Goal: Task Accomplishment & Management: Manage account settings

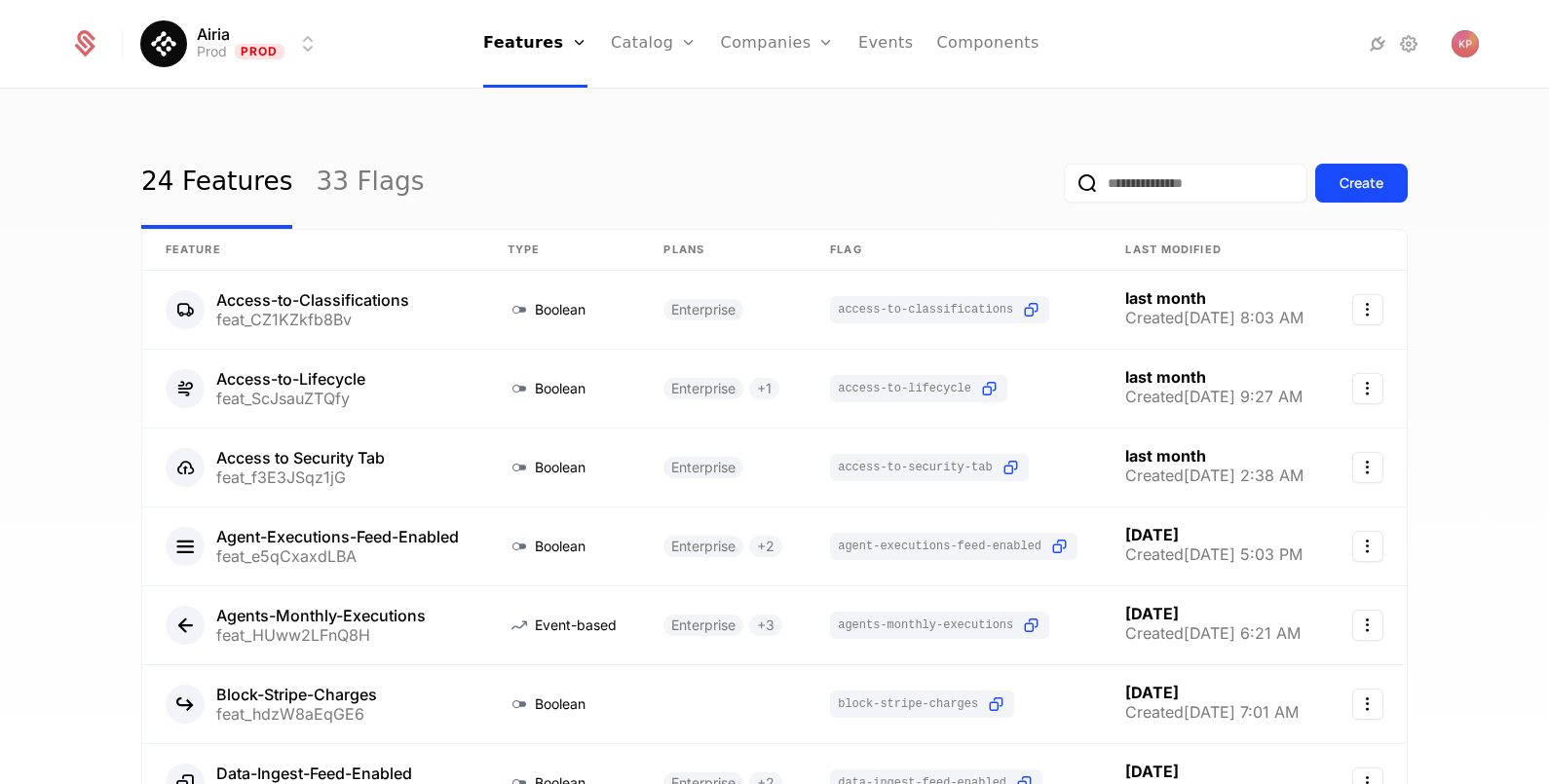
click at [790, 103] on link "Companies" at bounding box center [789, 96] width 90 height 16
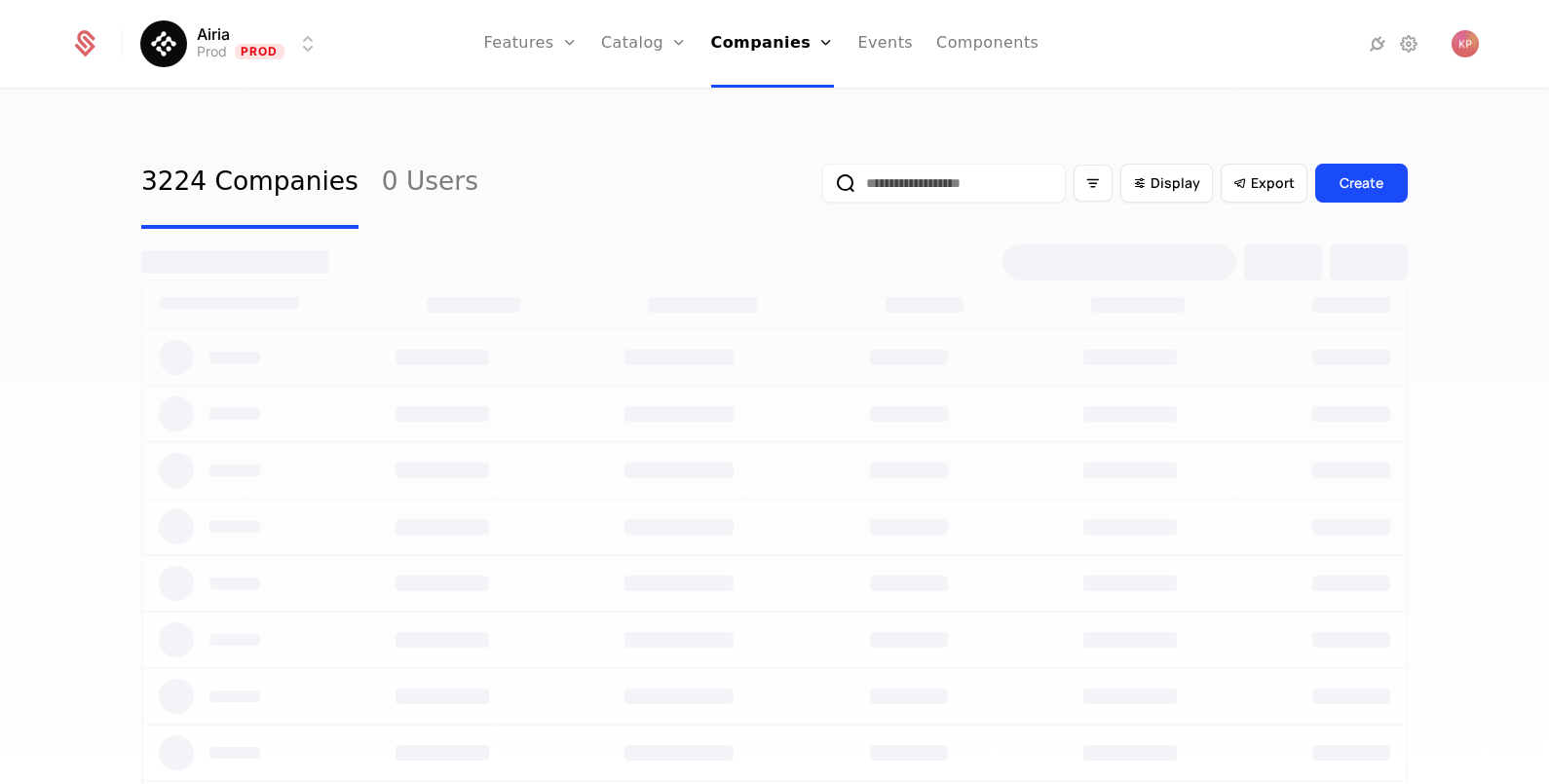
click at [931, 191] on input "email" at bounding box center [944, 183] width 243 height 39
paste input "**********"
type input "**********"
click at [822, 187] on button "submit" at bounding box center [822, 187] width 0 height 0
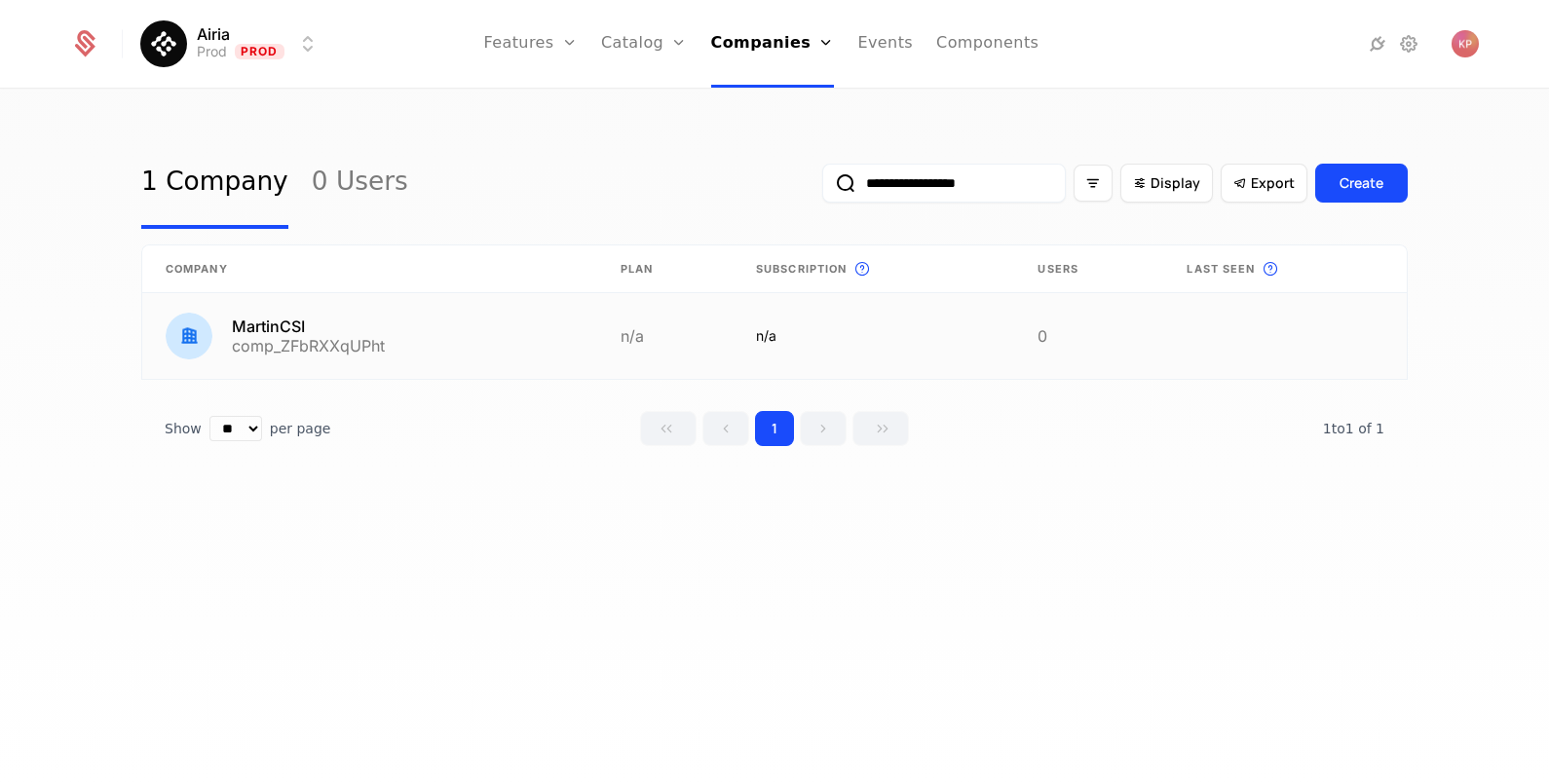
click at [465, 353] on link at bounding box center [369, 336] width 455 height 86
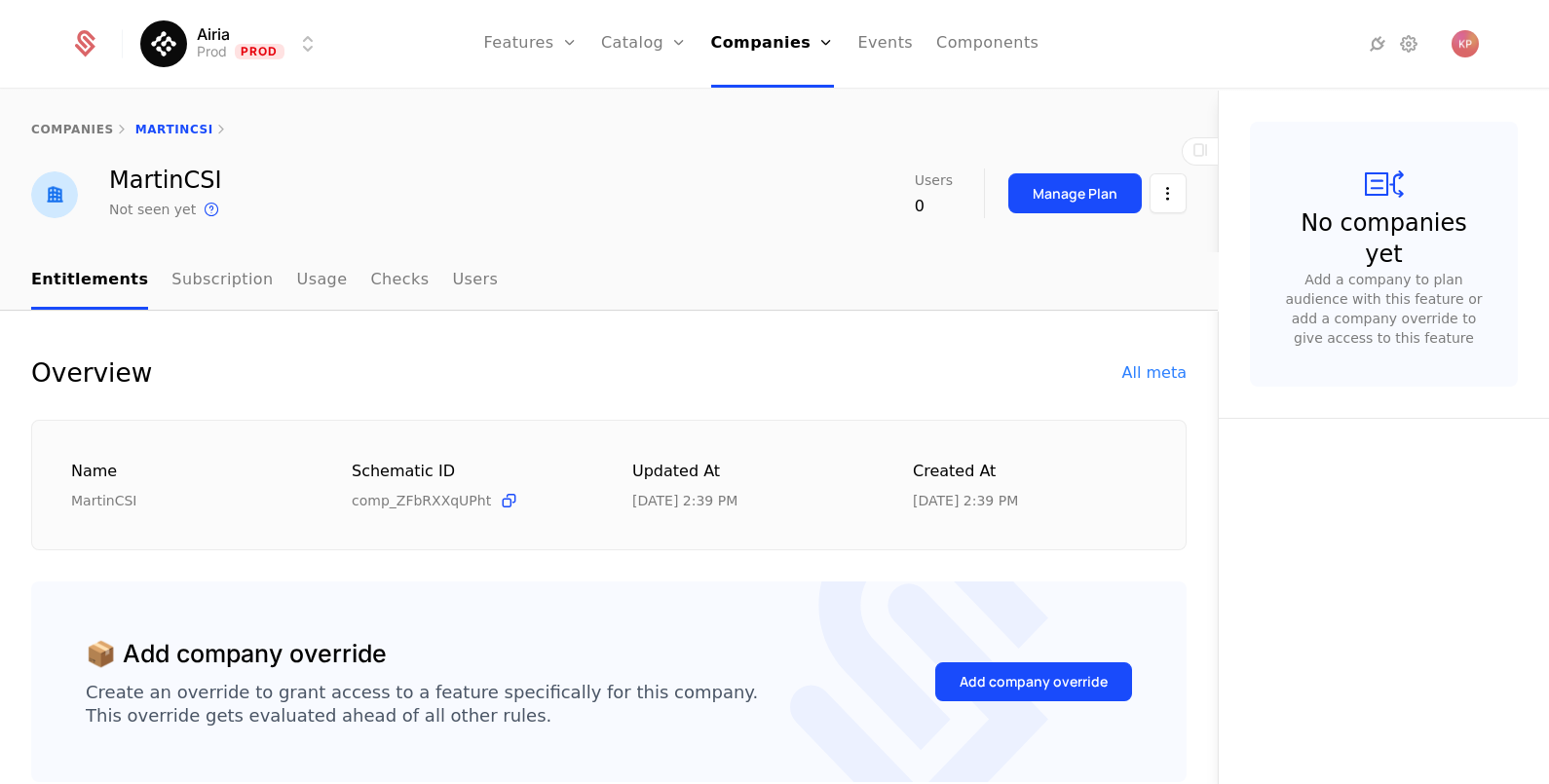
click at [975, 663] on button "Add company override" at bounding box center [1033, 681] width 197 height 39
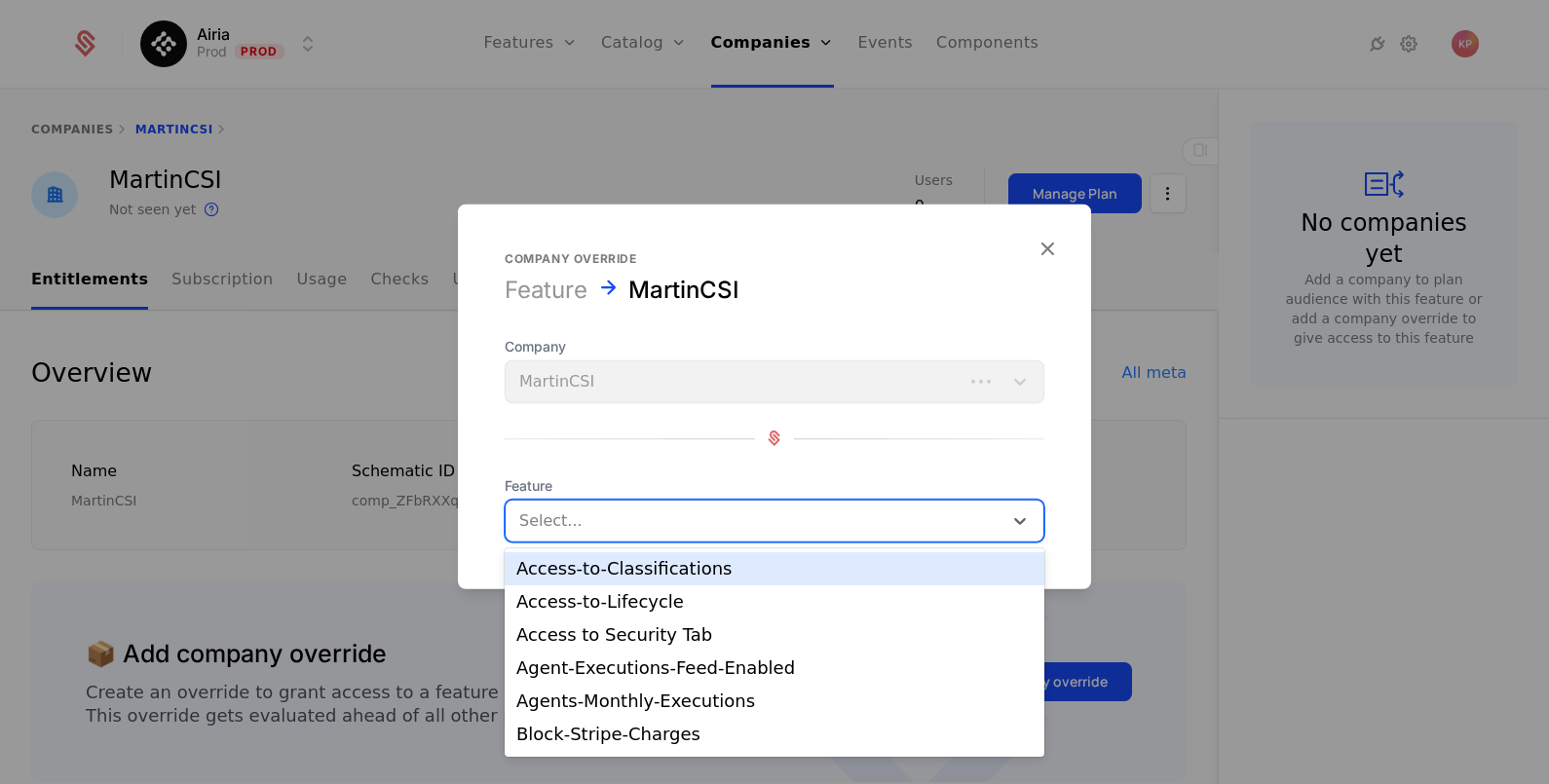
click at [597, 513] on div at bounding box center [754, 520] width 469 height 27
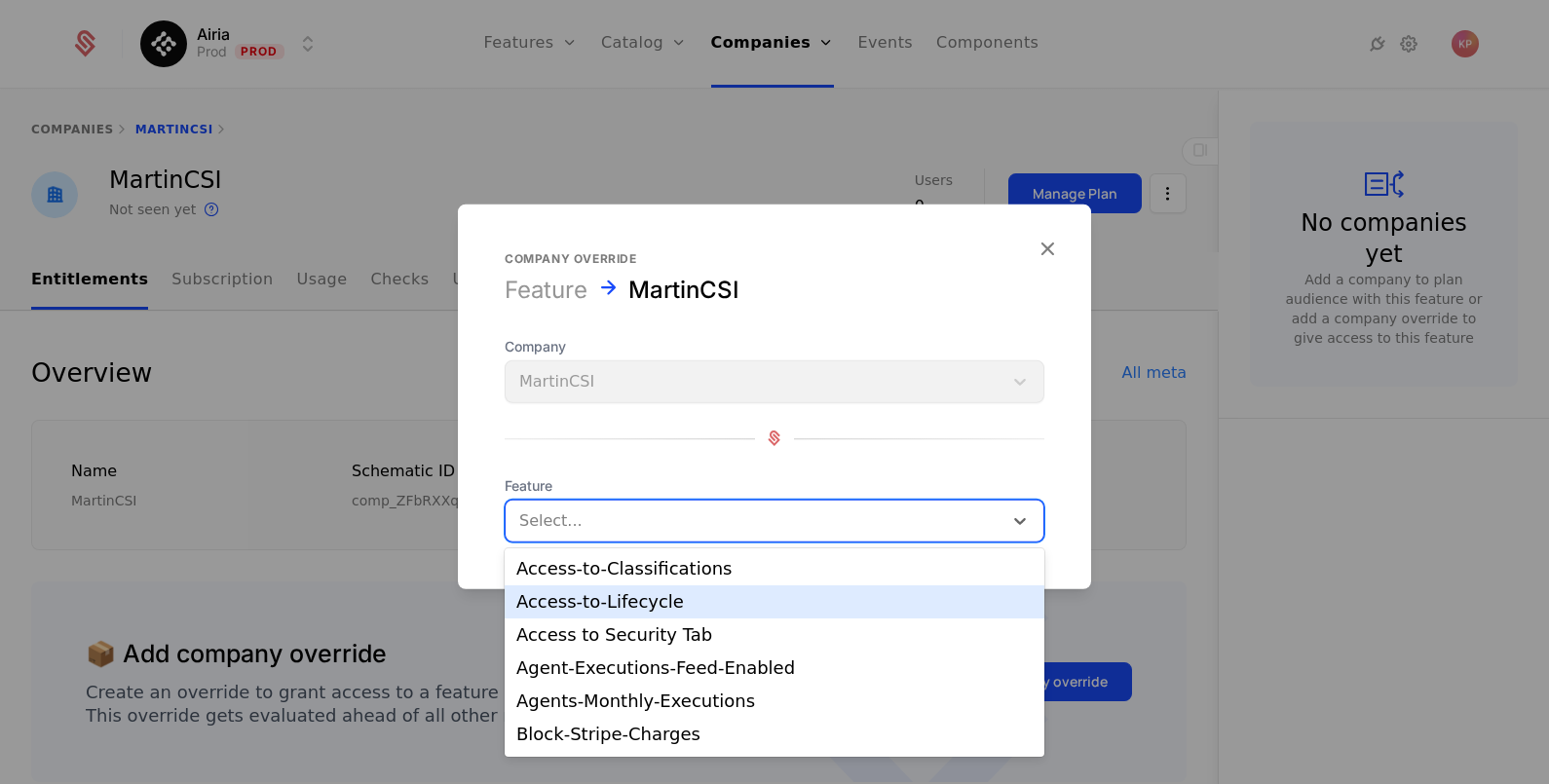
drag, startPoint x: 629, startPoint y: 597, endPoint x: 783, endPoint y: 579, distance: 155.0
click at [628, 597] on div "Access-to-Lifecycle" at bounding box center [774, 602] width 516 height 18
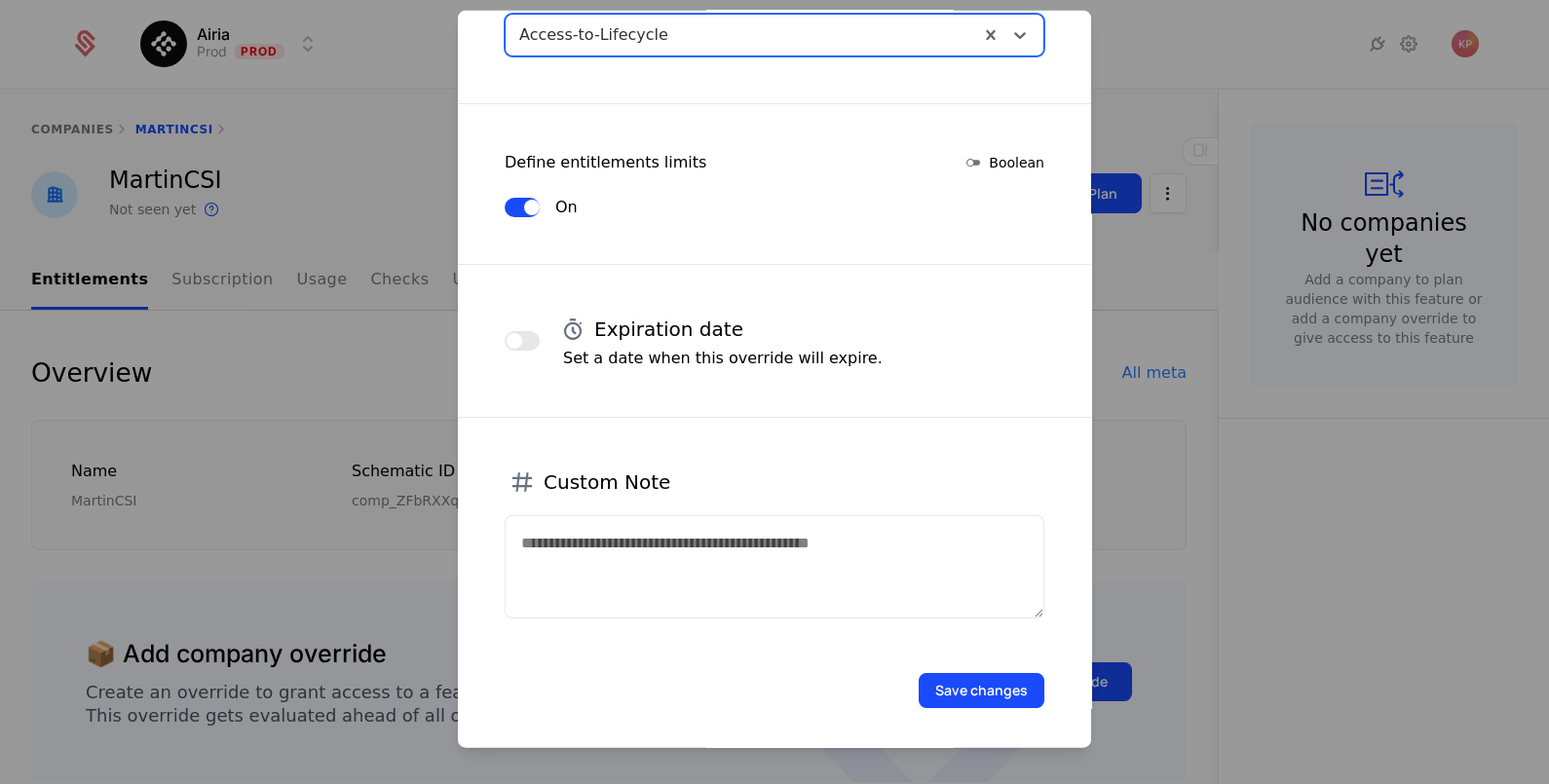
scroll to position [296, 0]
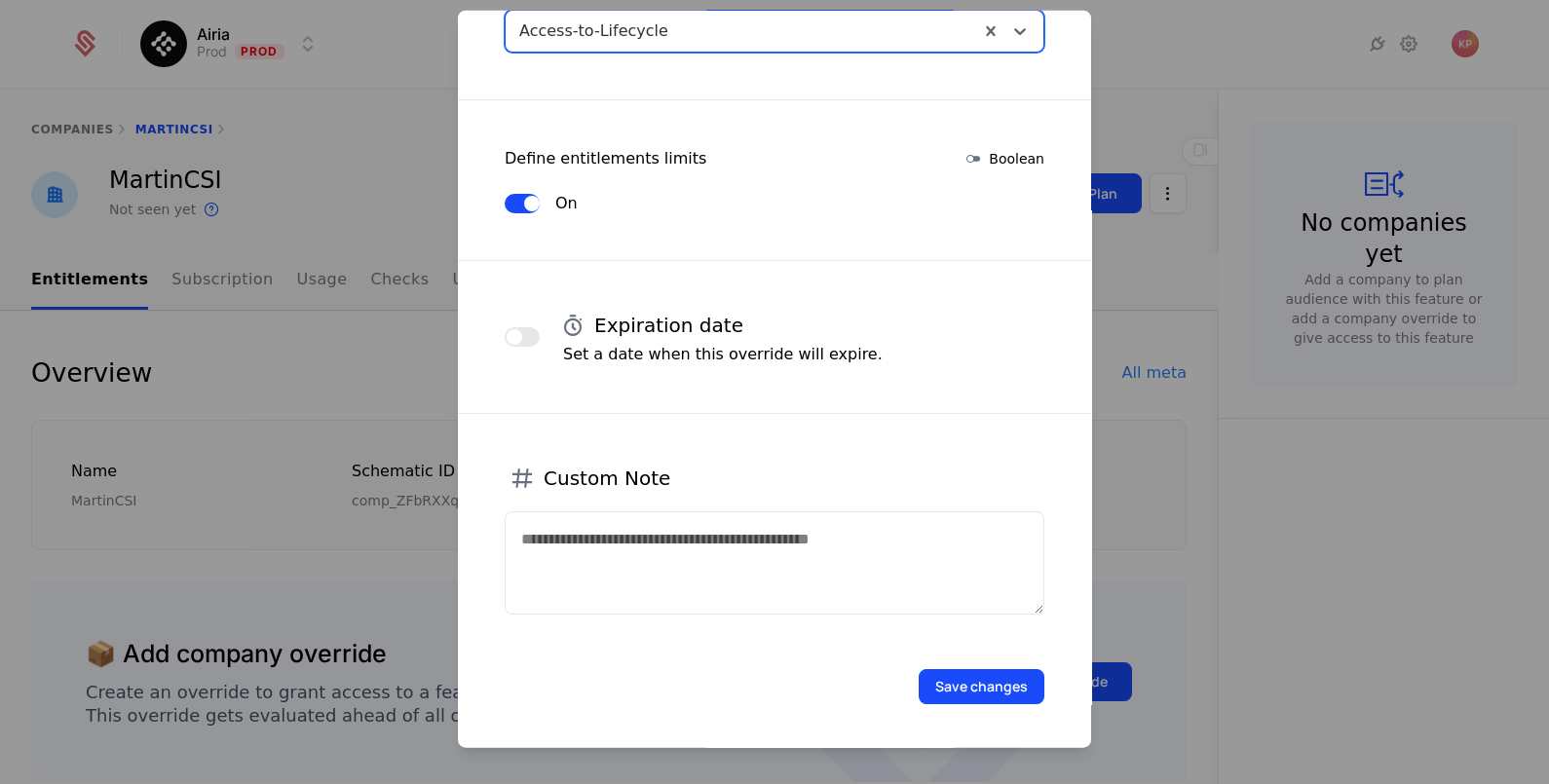
click at [982, 673] on button "Save changes" at bounding box center [981, 685] width 125 height 35
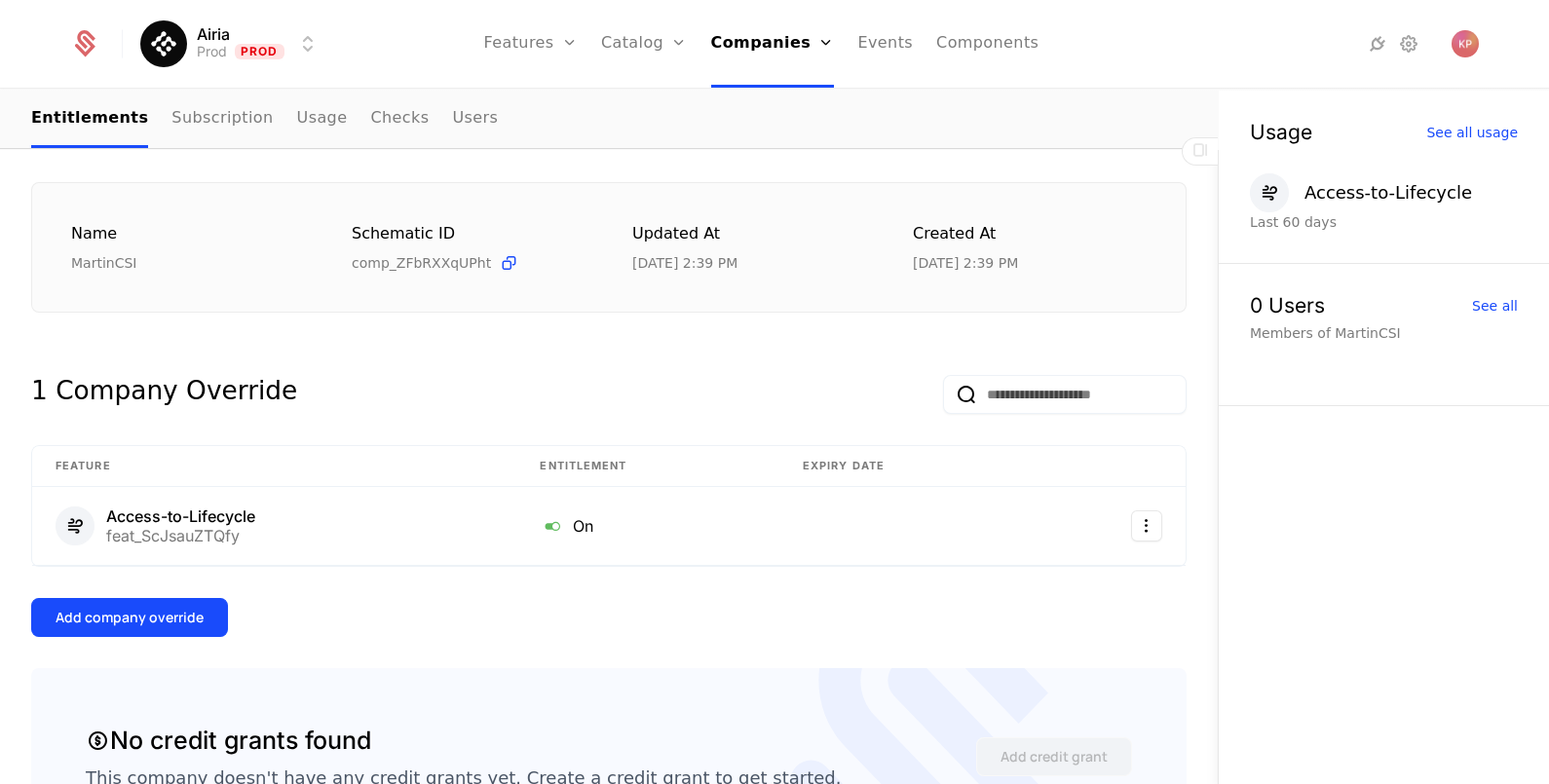
scroll to position [242, 0]
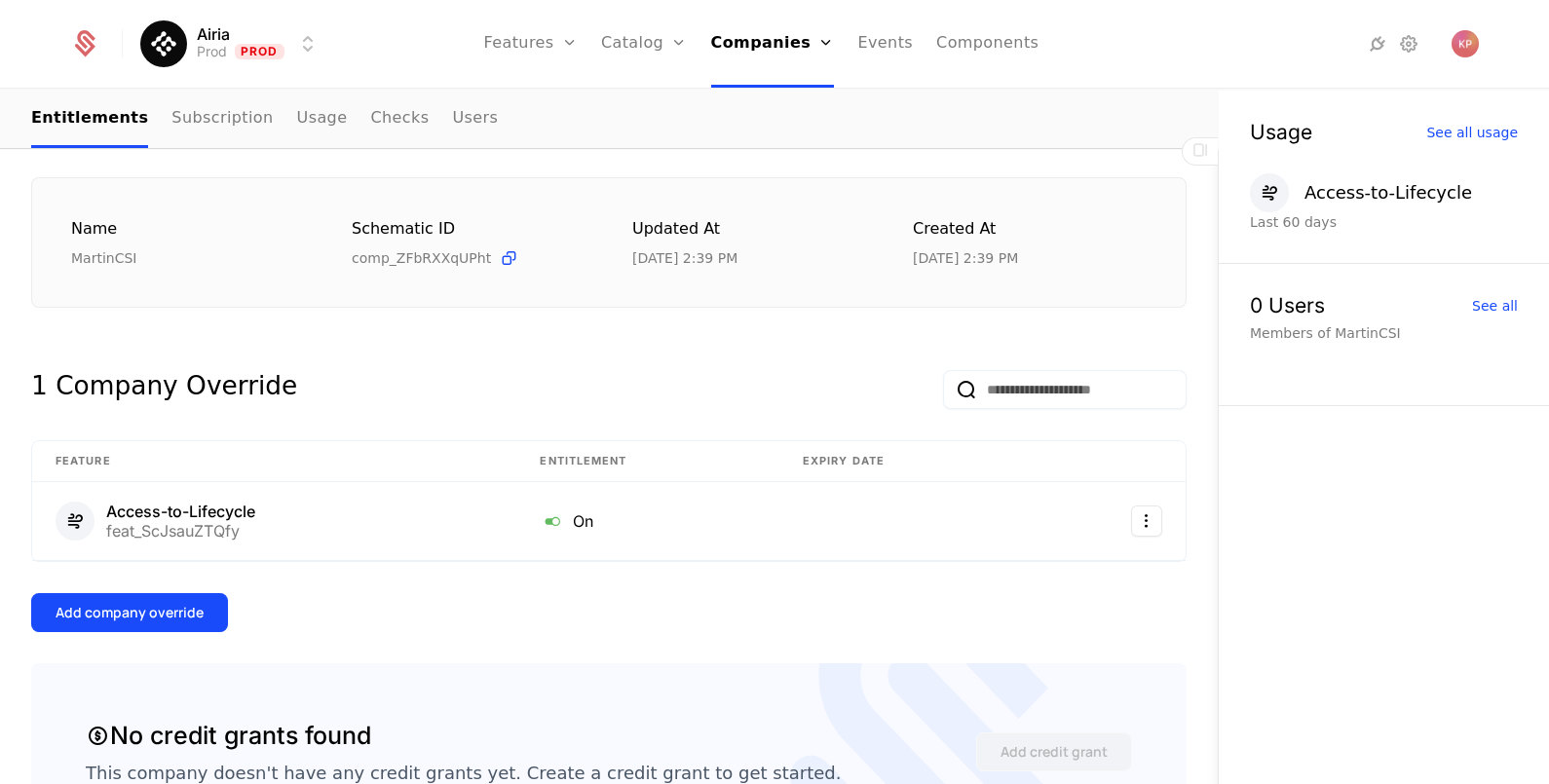
click at [147, 604] on div "Add company override" at bounding box center [129, 613] width 148 height 20
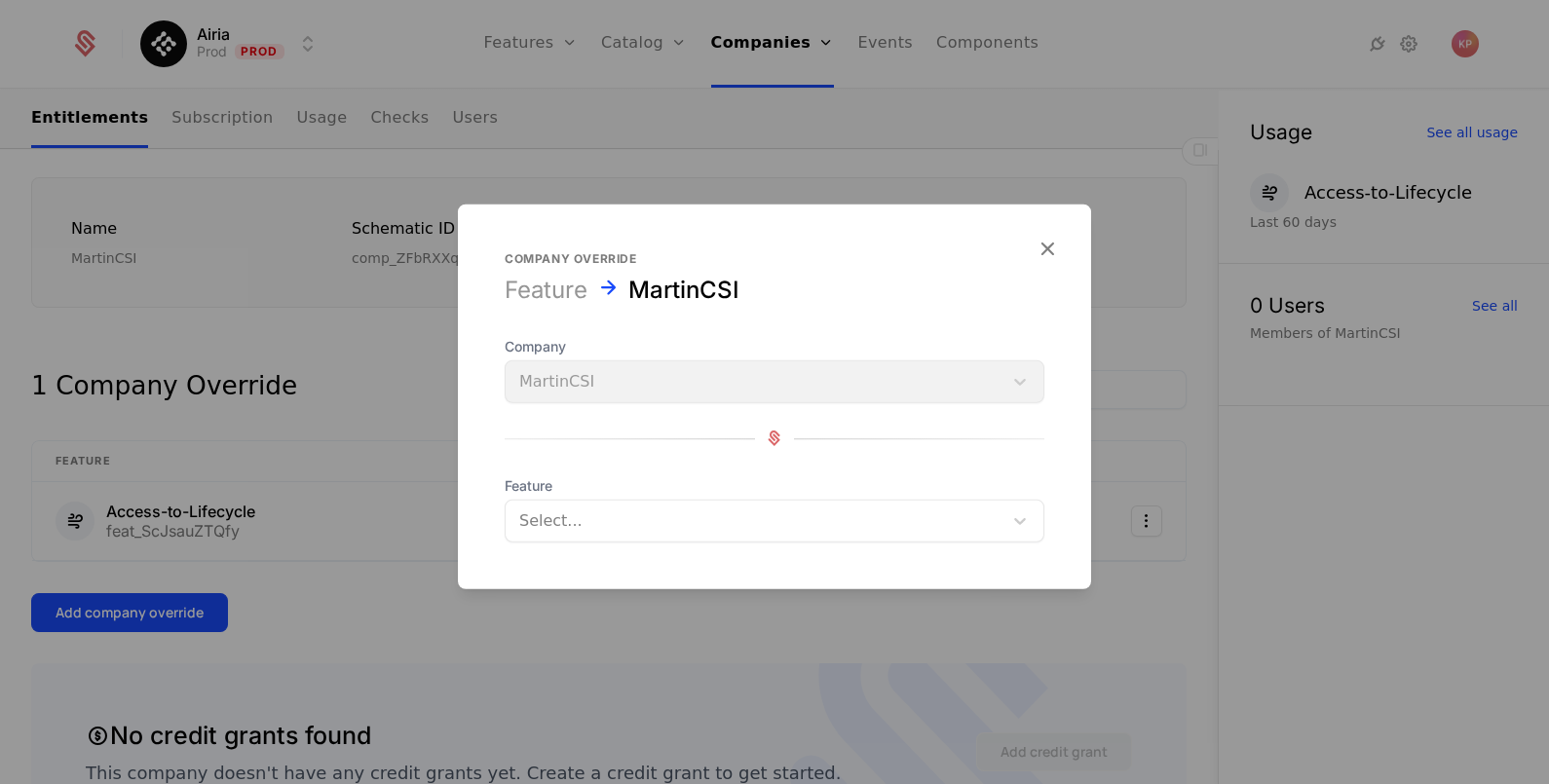
click at [608, 520] on div at bounding box center [754, 520] width 469 height 27
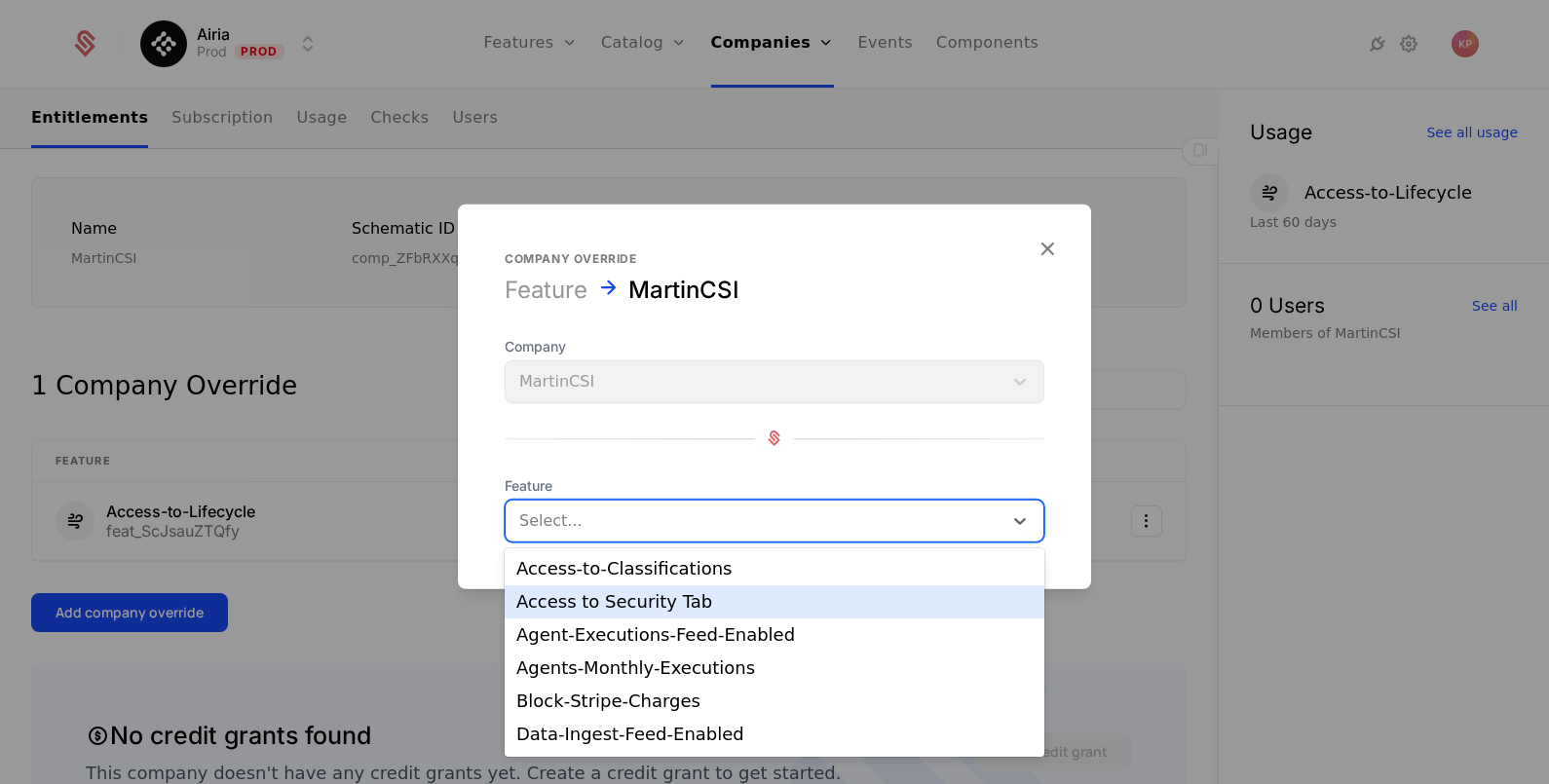
click at [628, 598] on div "Access to Security Tab" at bounding box center [774, 602] width 516 height 18
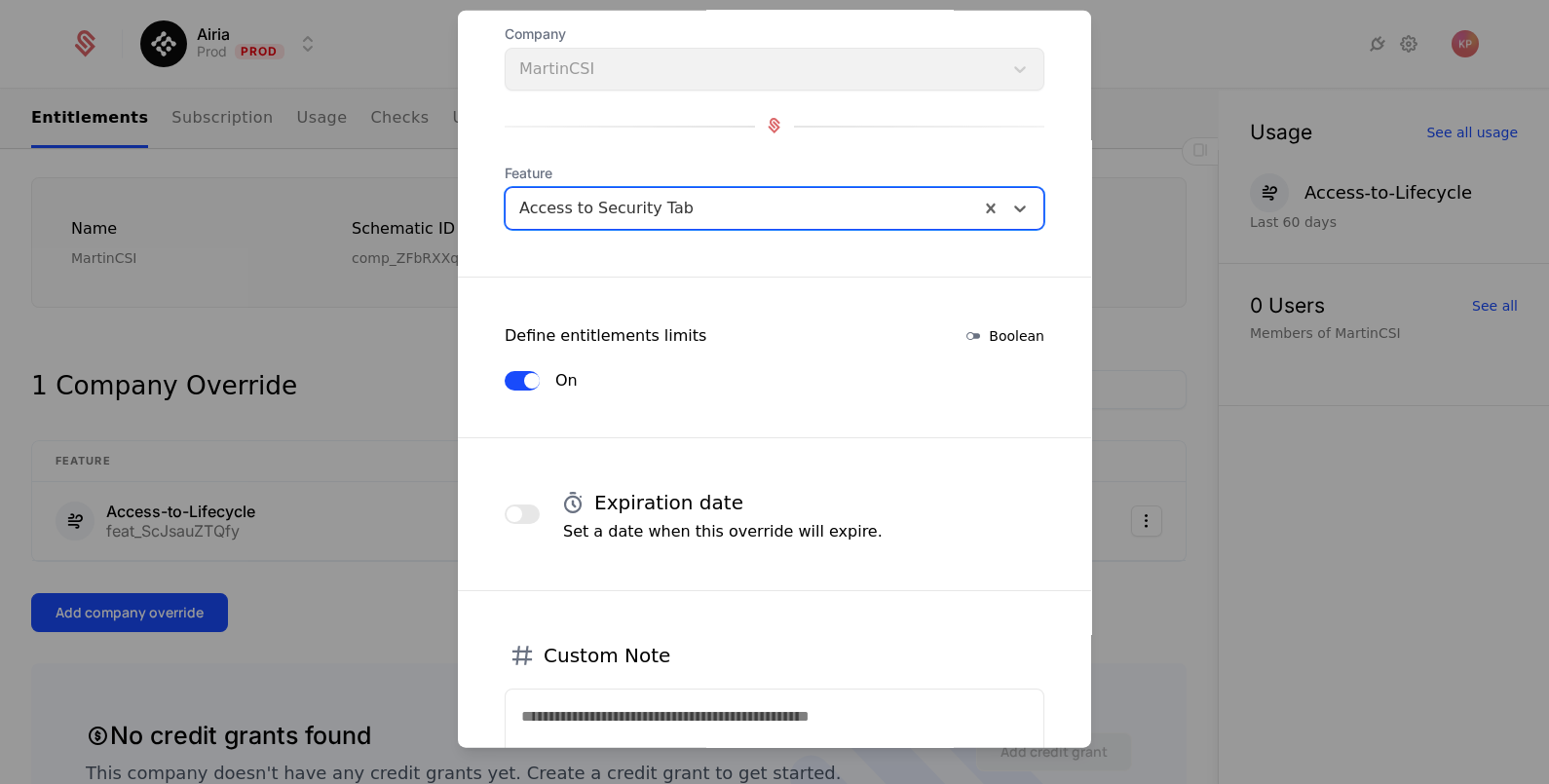
scroll to position [296, 0]
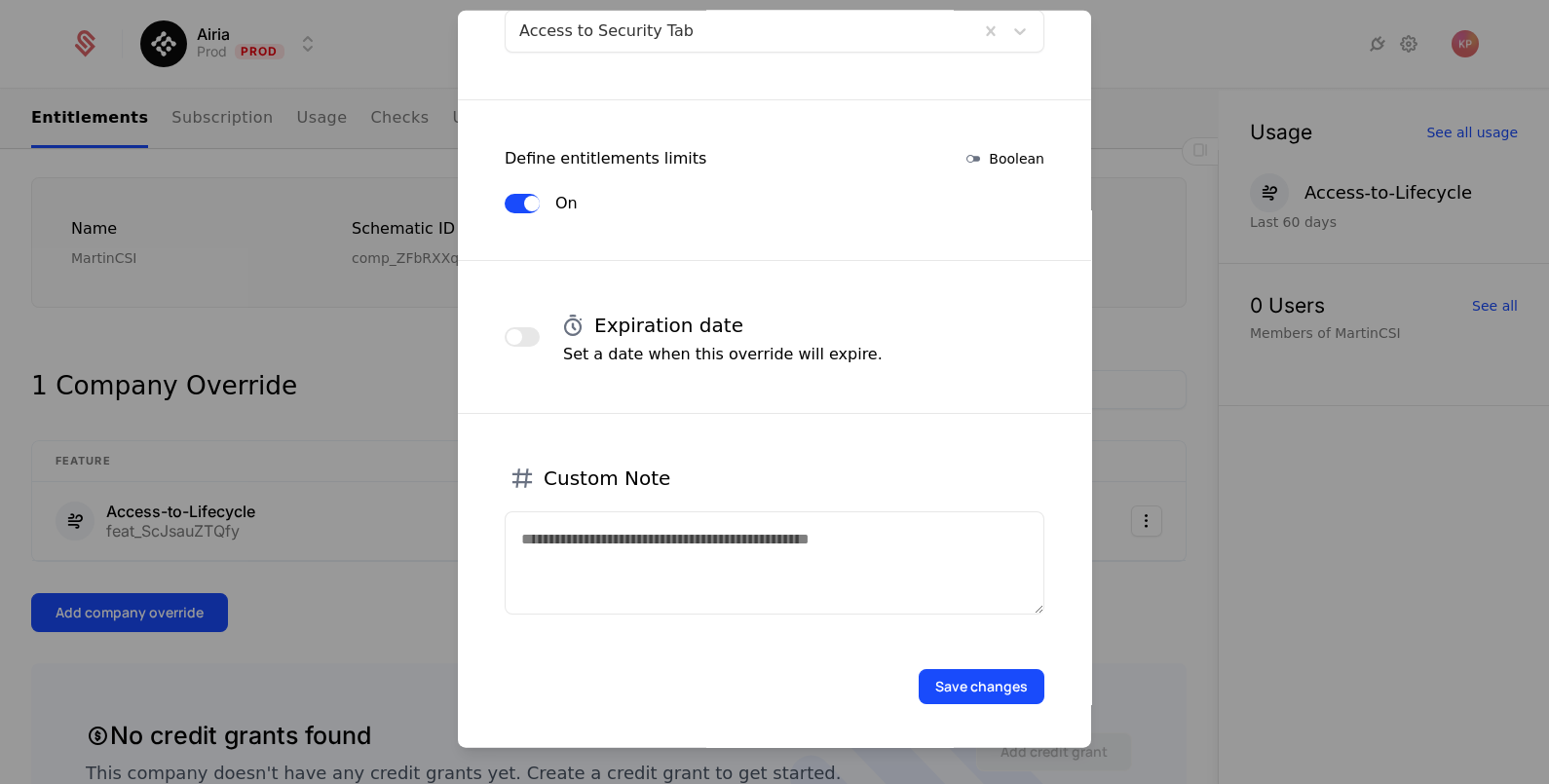
click at [985, 678] on button "Save changes" at bounding box center [981, 685] width 125 height 35
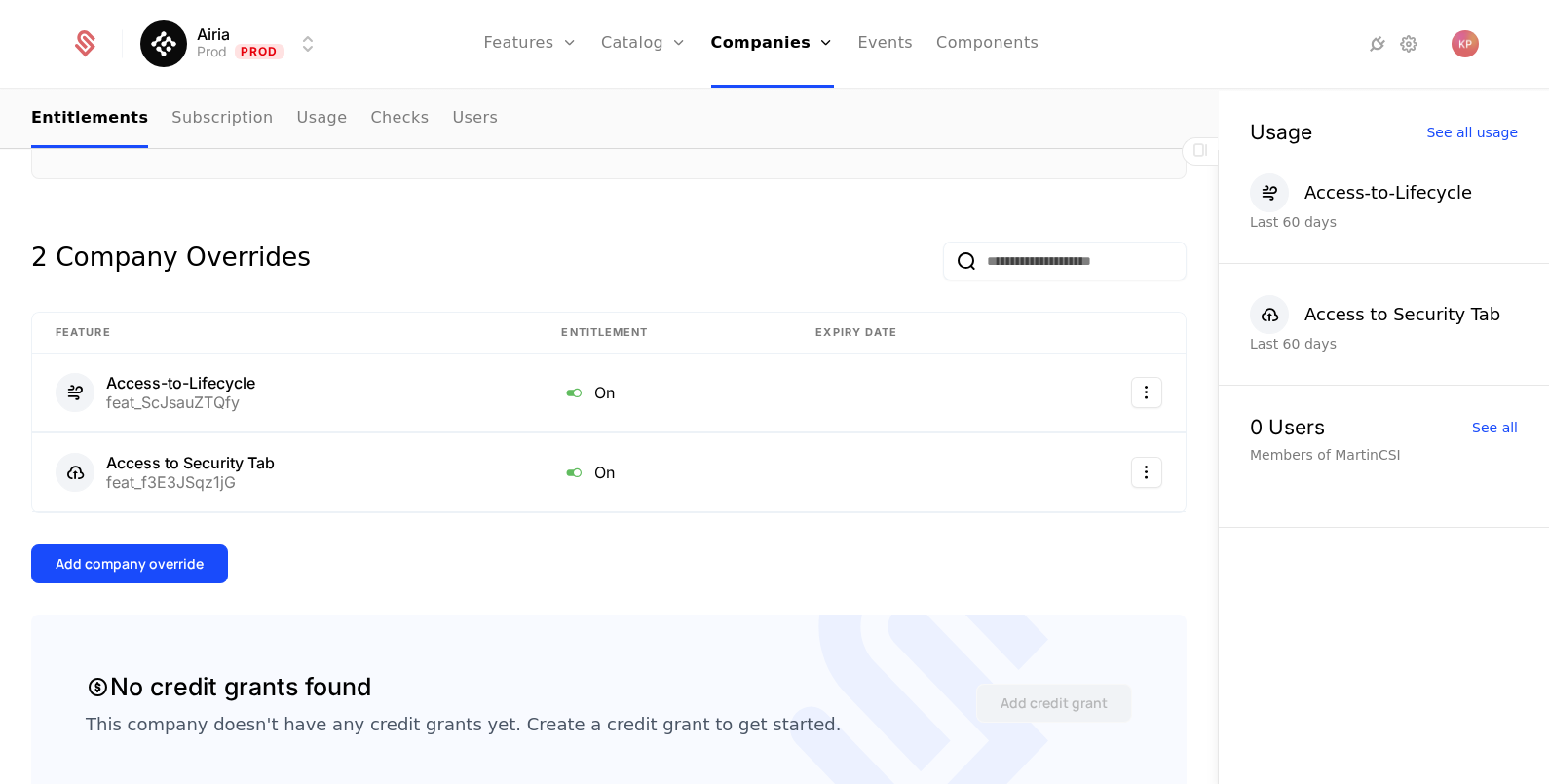
scroll to position [486, 0]
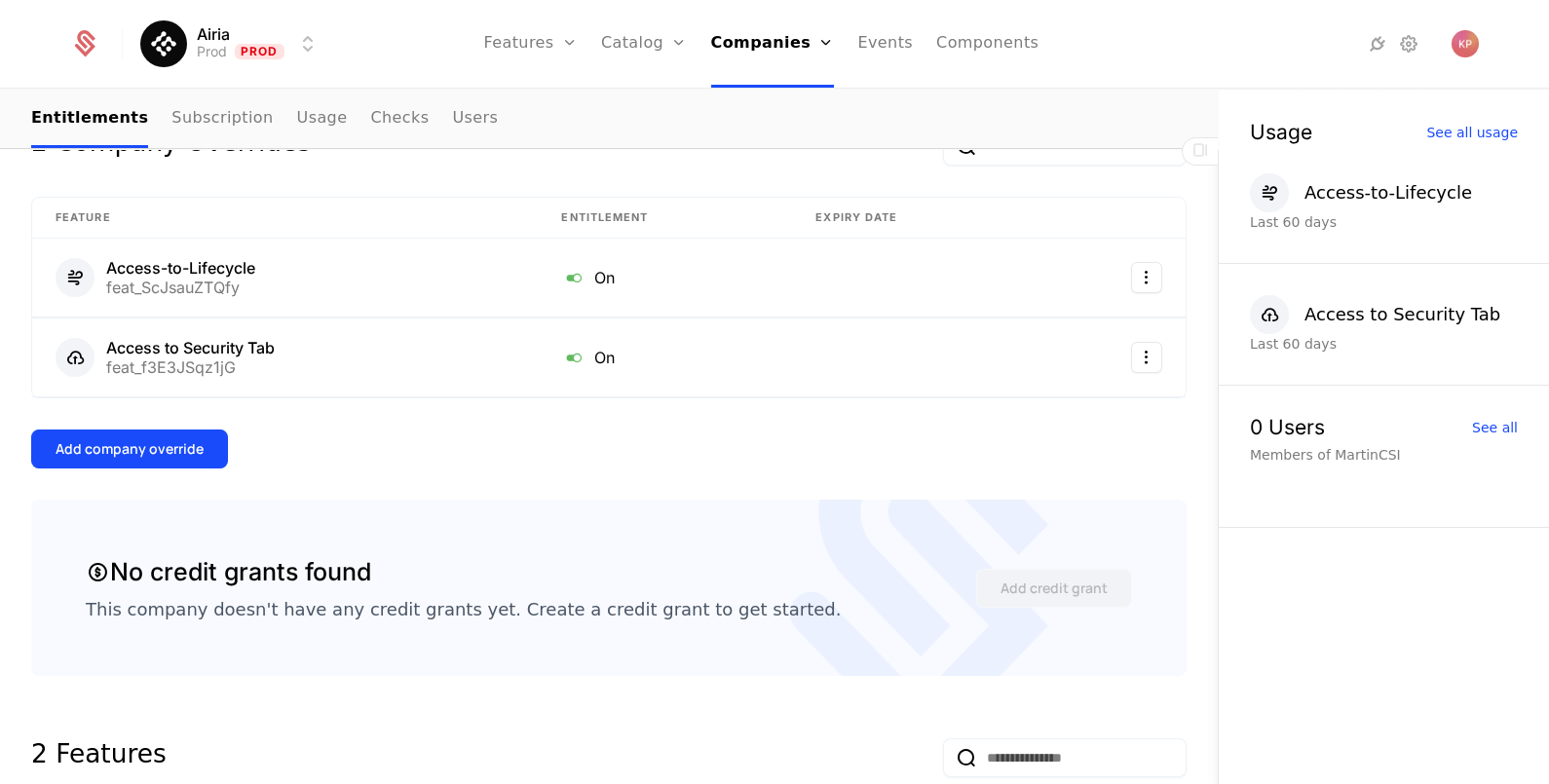
click at [160, 454] on button "Add company override" at bounding box center [129, 449] width 197 height 39
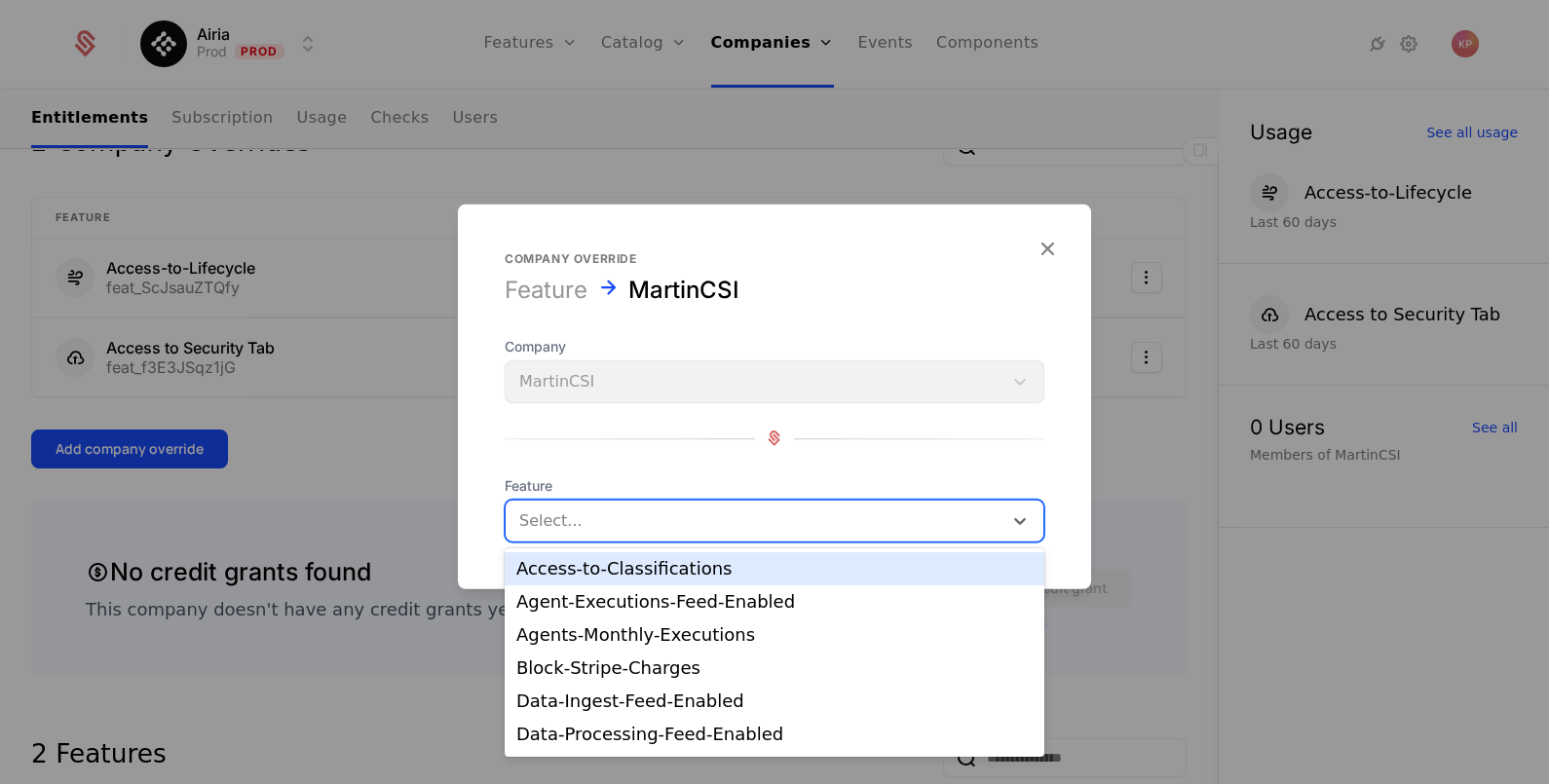
click at [621, 522] on div at bounding box center [754, 520] width 469 height 27
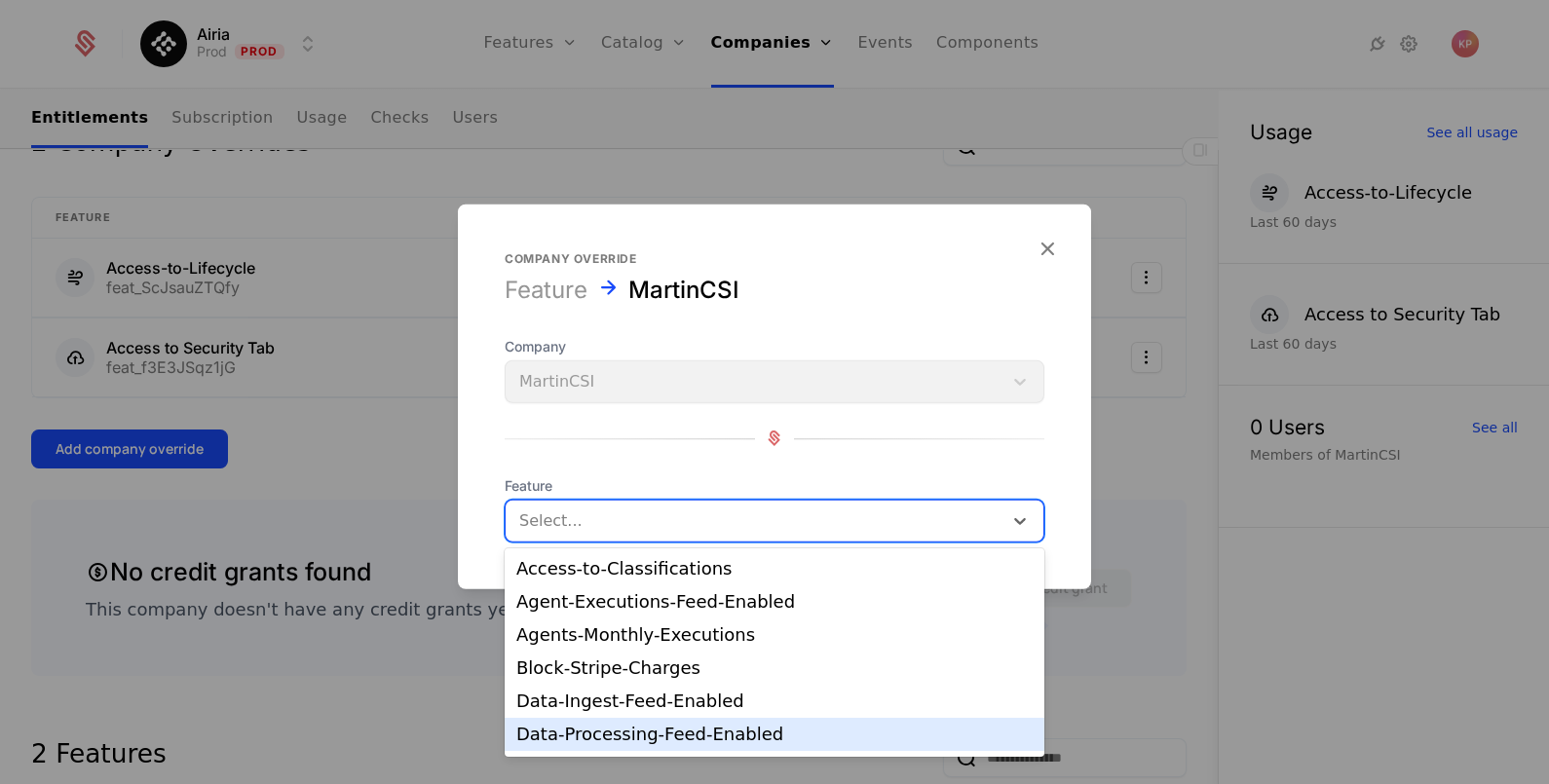
click at [678, 731] on div "Data-Processing-Feed-Enabled" at bounding box center [774, 734] width 516 height 18
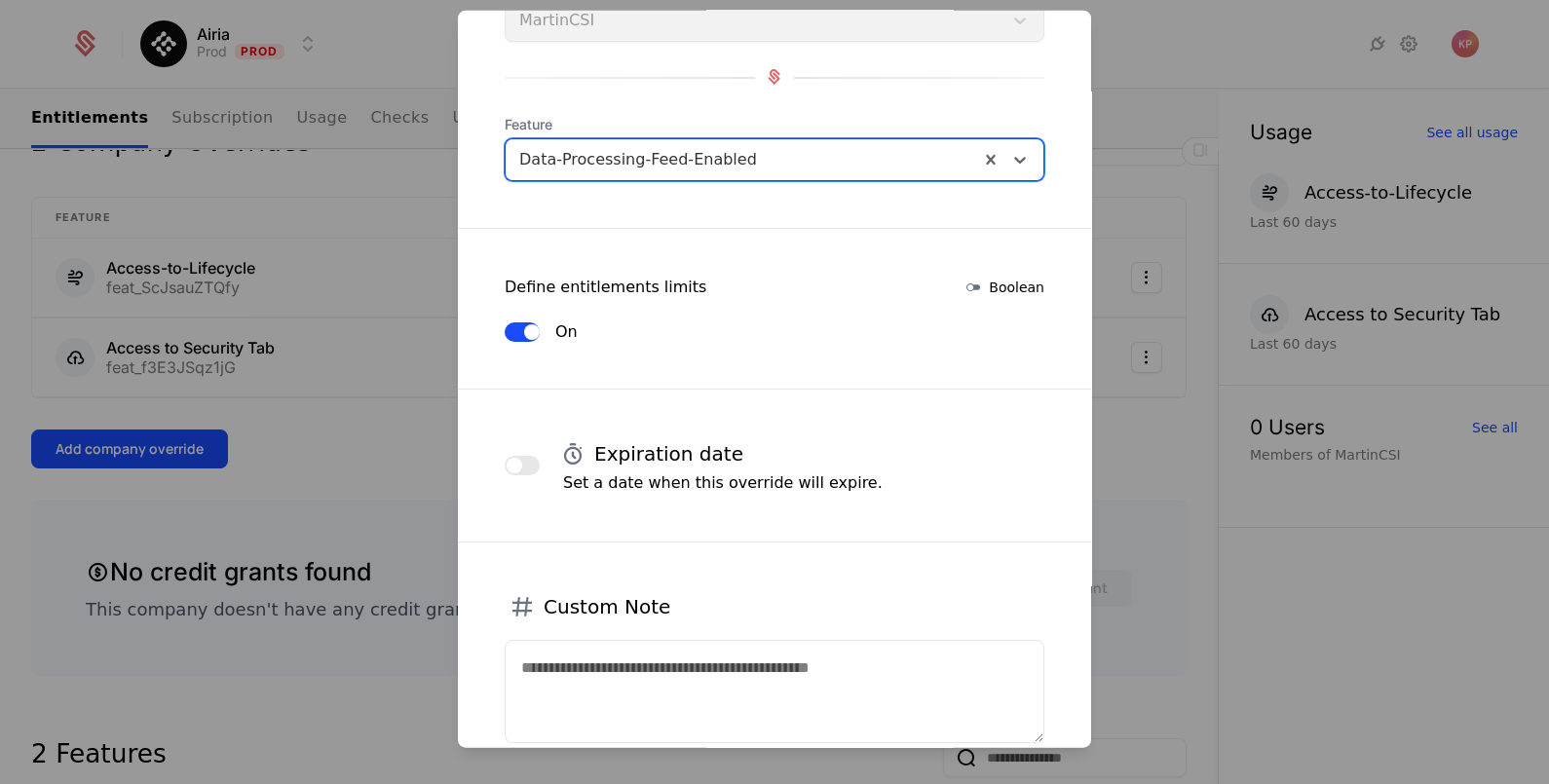
scroll to position [242, 0]
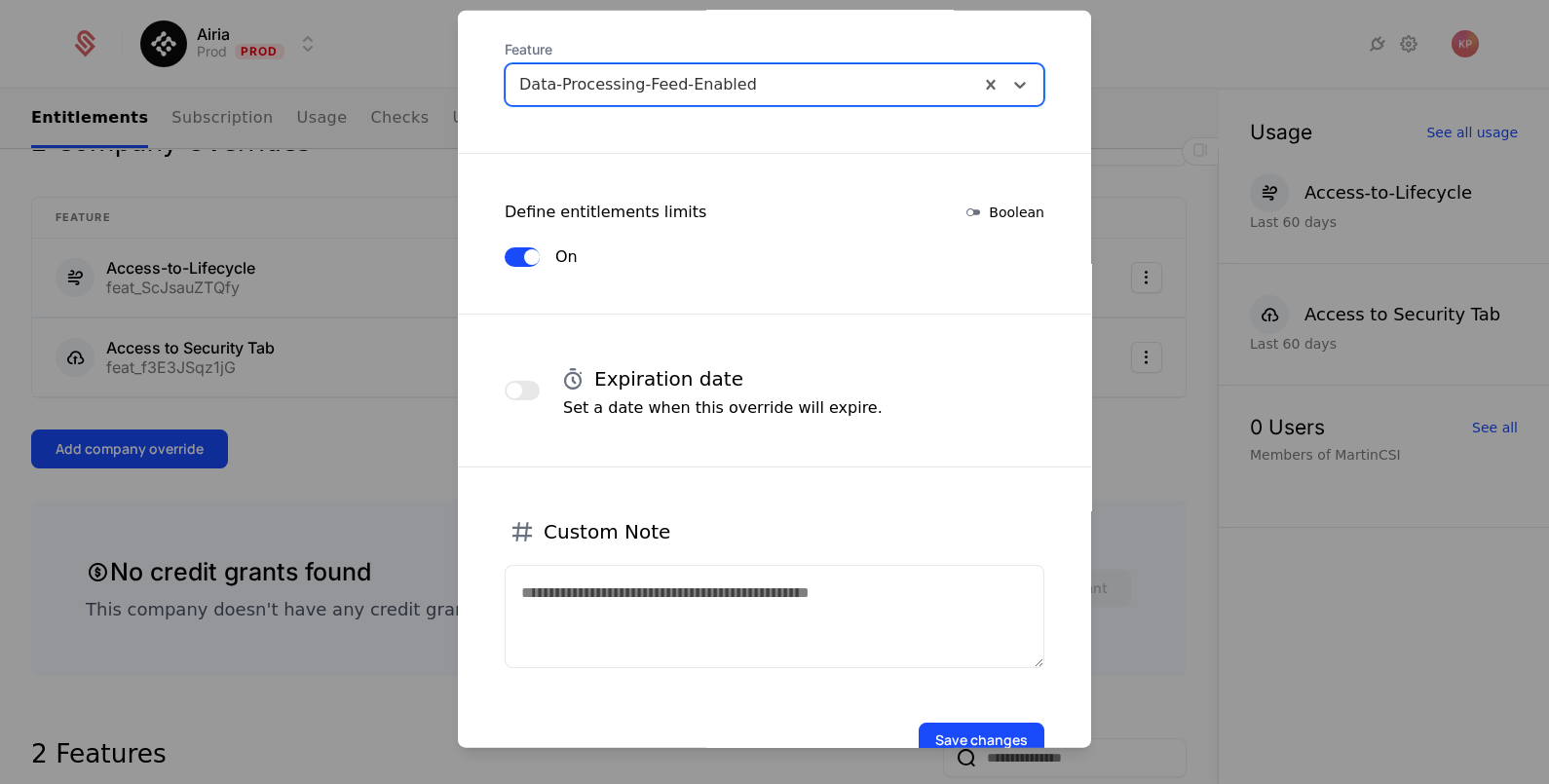
click at [994, 734] on button "Save changes" at bounding box center [981, 739] width 125 height 35
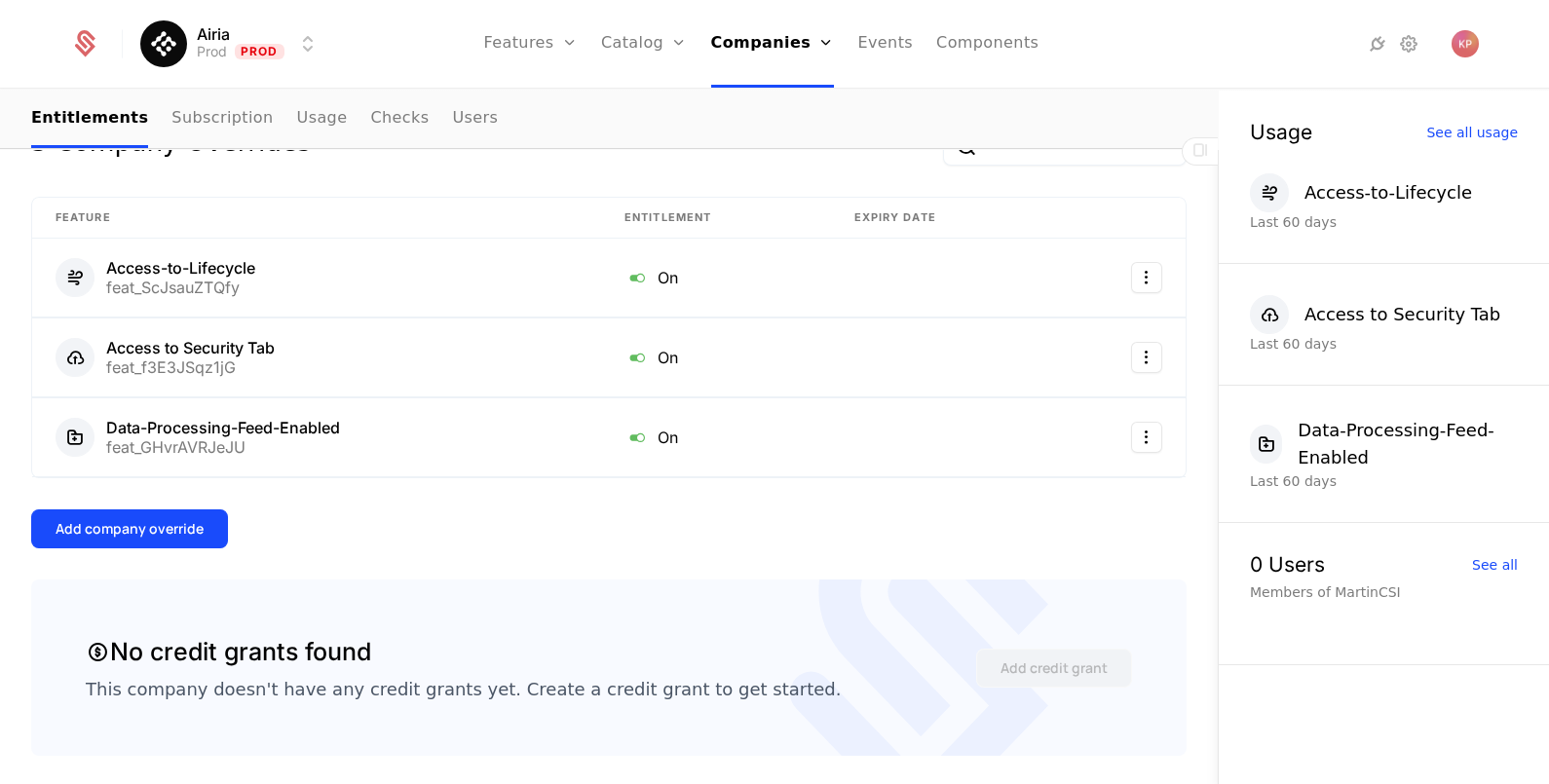
click at [155, 526] on div "Add company override" at bounding box center [129, 529] width 148 height 20
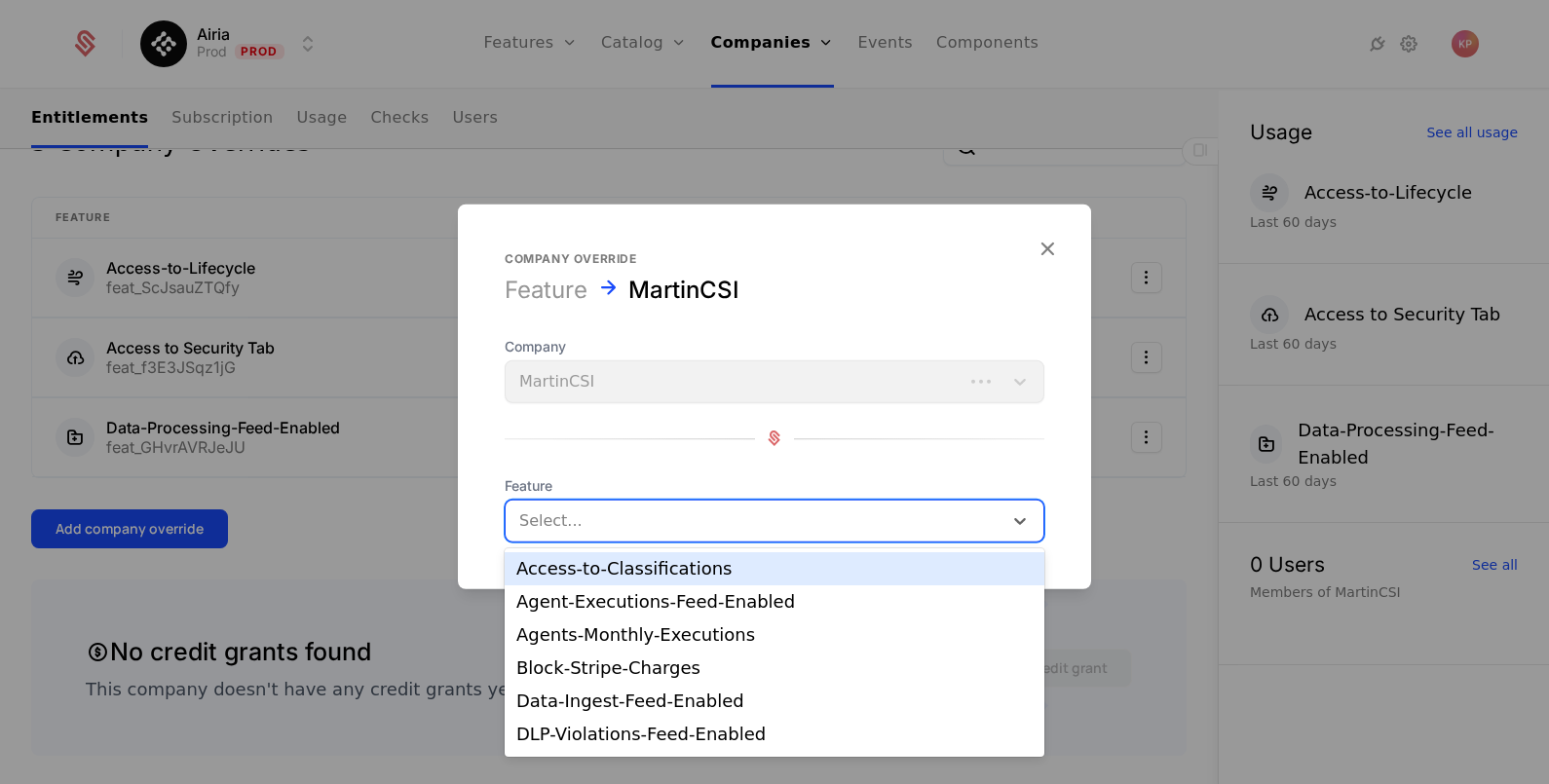
click at [572, 504] on div "Select..." at bounding box center [754, 520] width 497 height 35
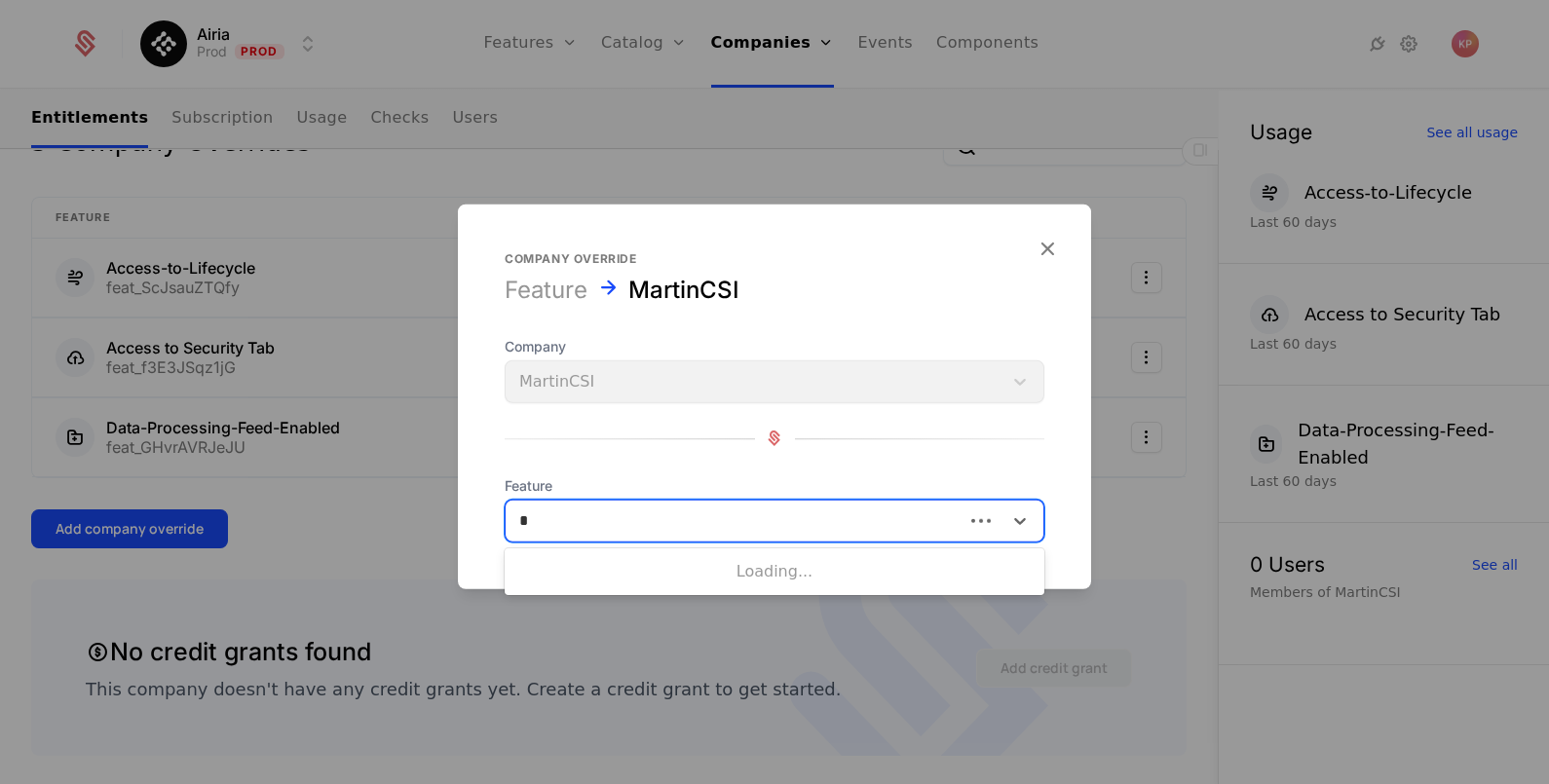
type input "**"
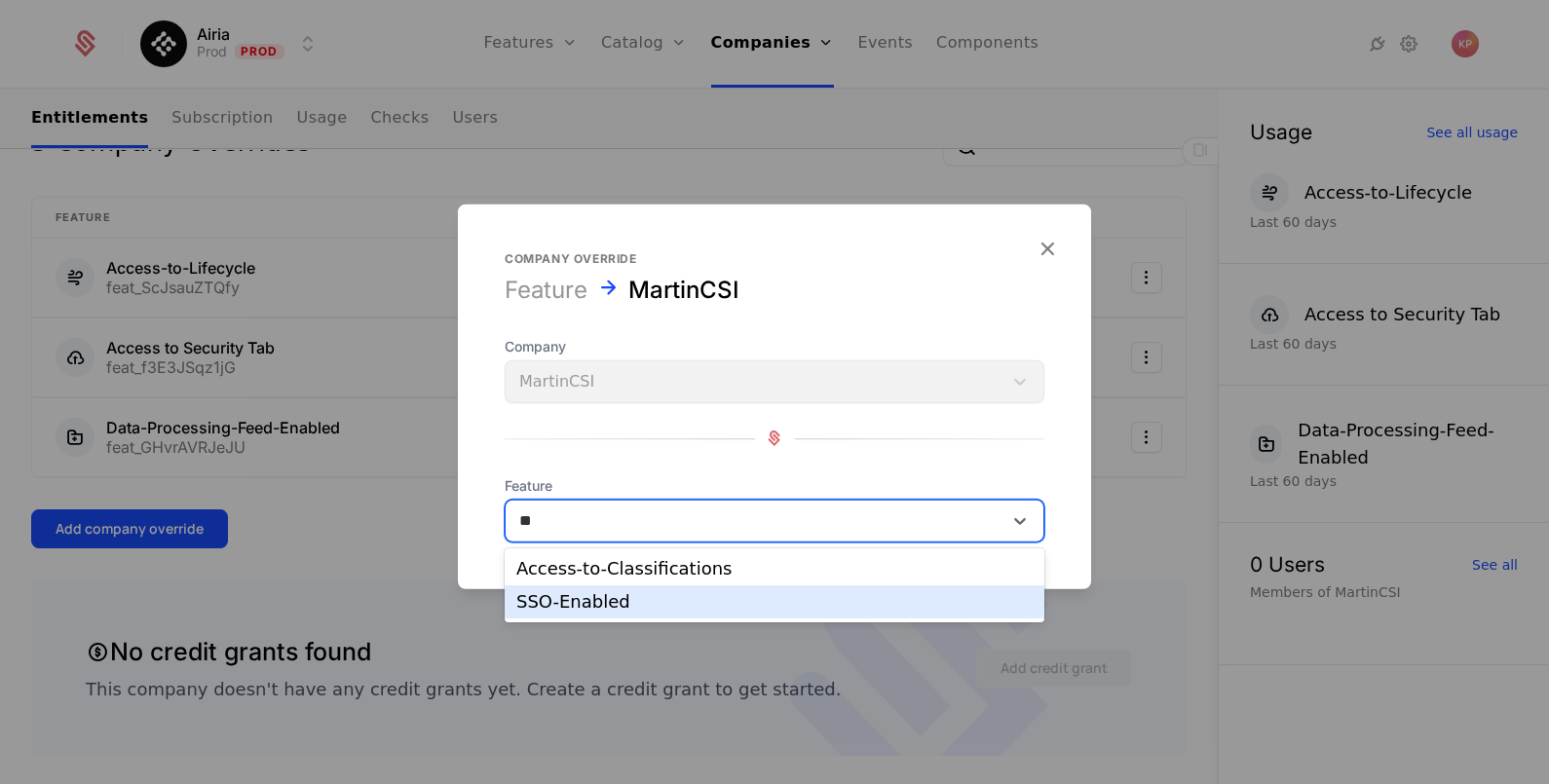
drag, startPoint x: 665, startPoint y: 596, endPoint x: 691, endPoint y: 599, distance: 26.2
click at [667, 597] on div "SSO-Enabled" at bounding box center [774, 602] width 516 height 18
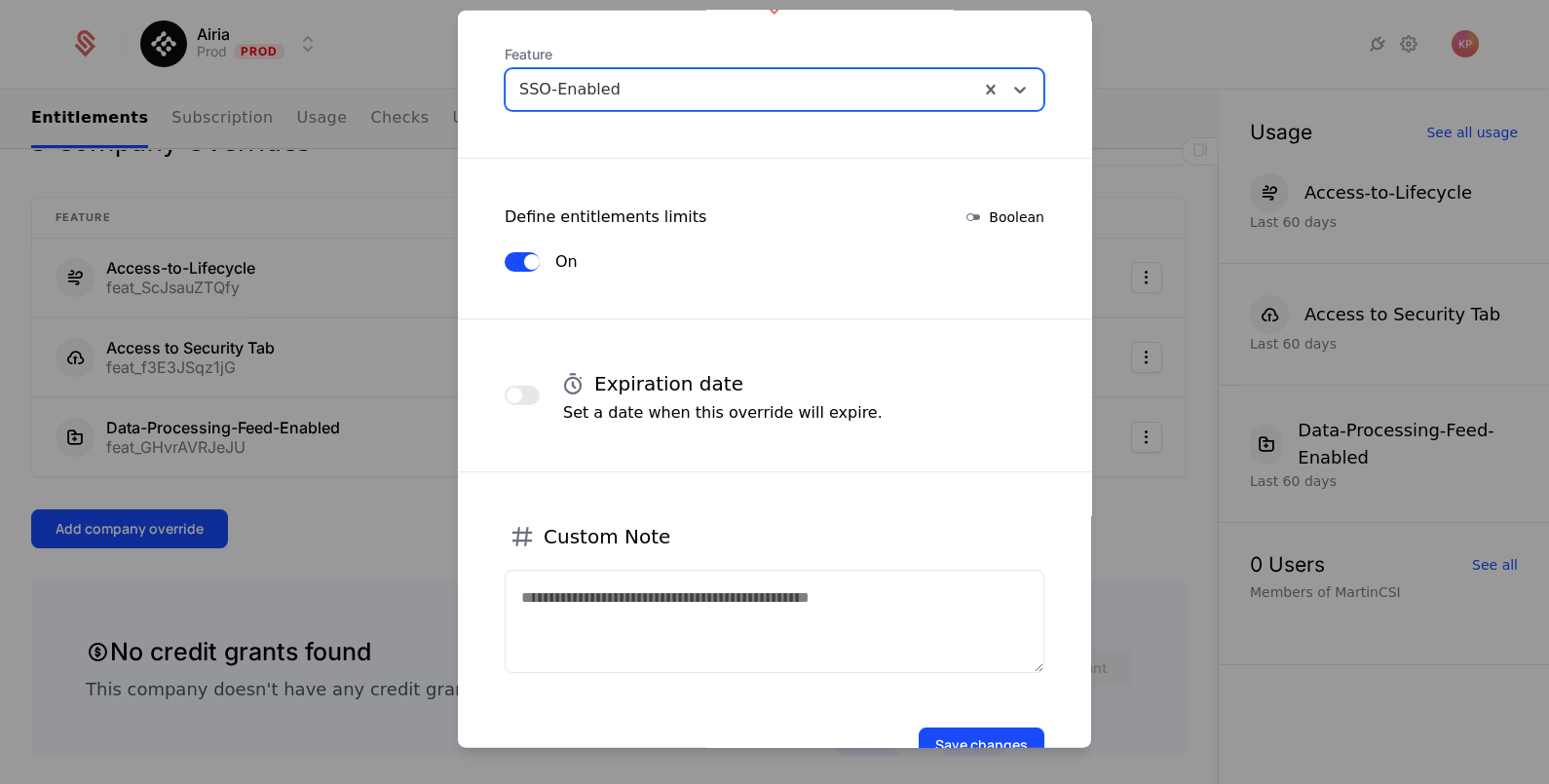
scroll to position [296, 0]
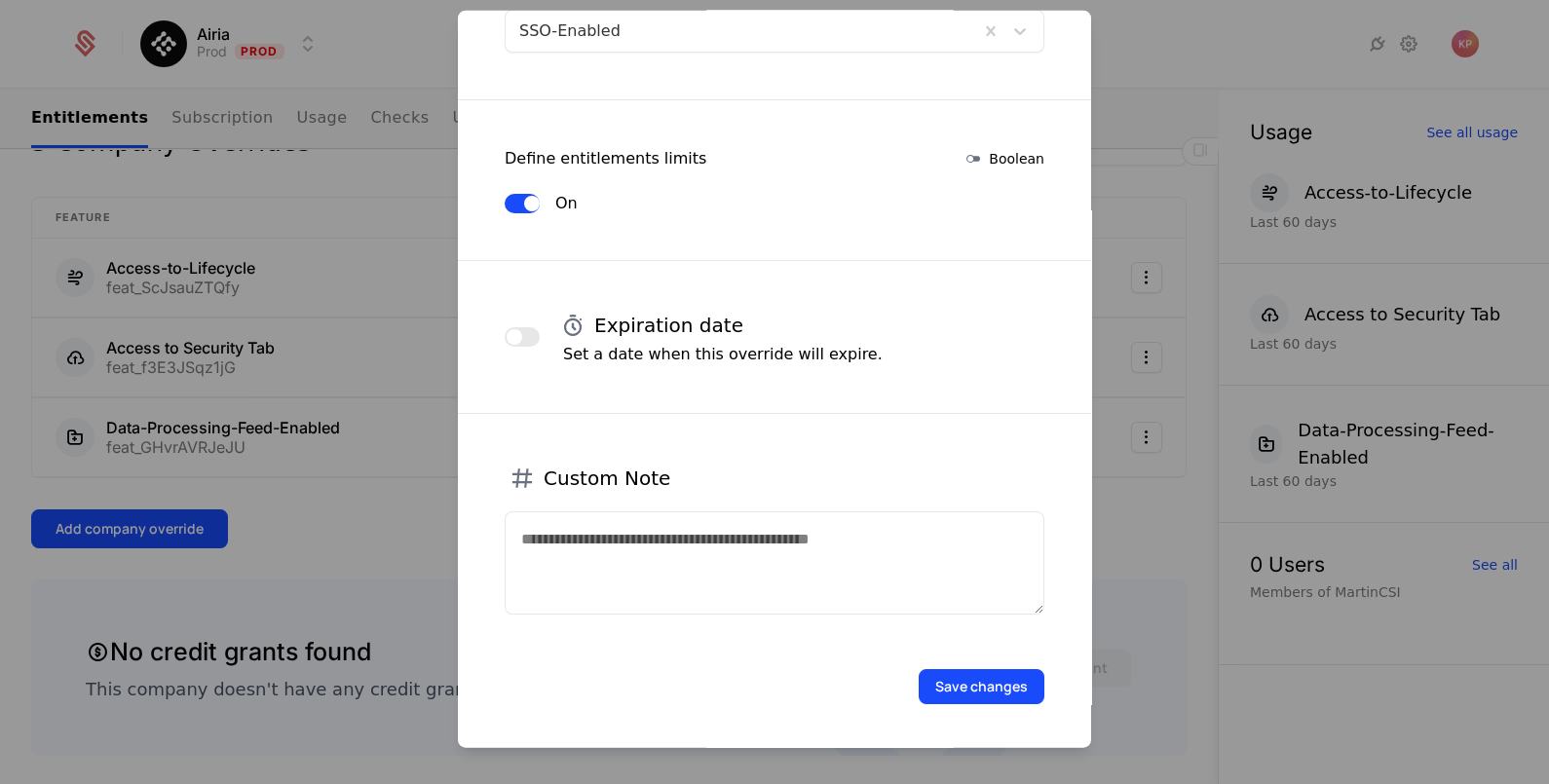
click at [960, 673] on button "Save changes" at bounding box center [981, 685] width 125 height 35
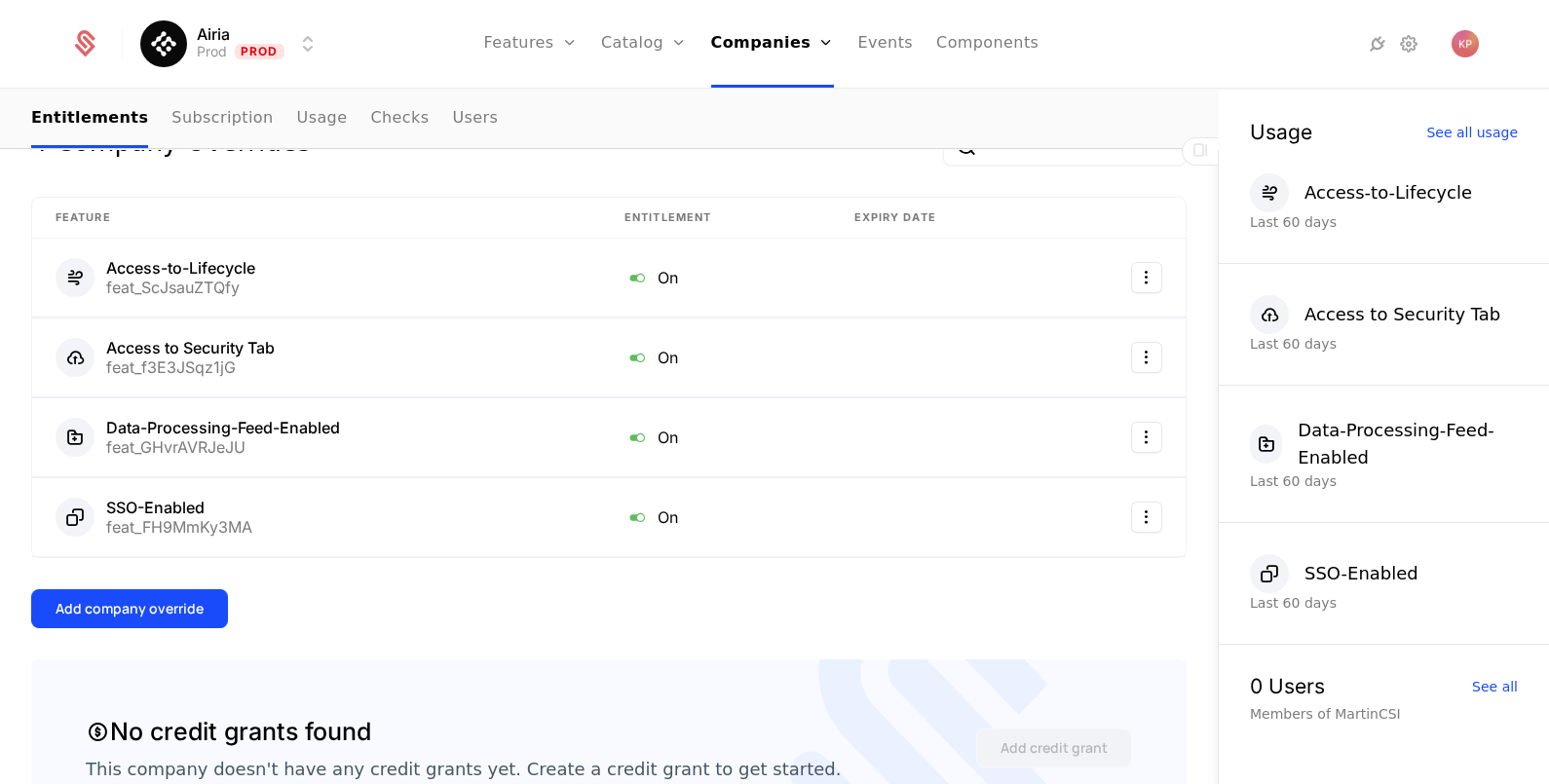
click at [154, 599] on div "Add company override" at bounding box center [129, 609] width 148 height 20
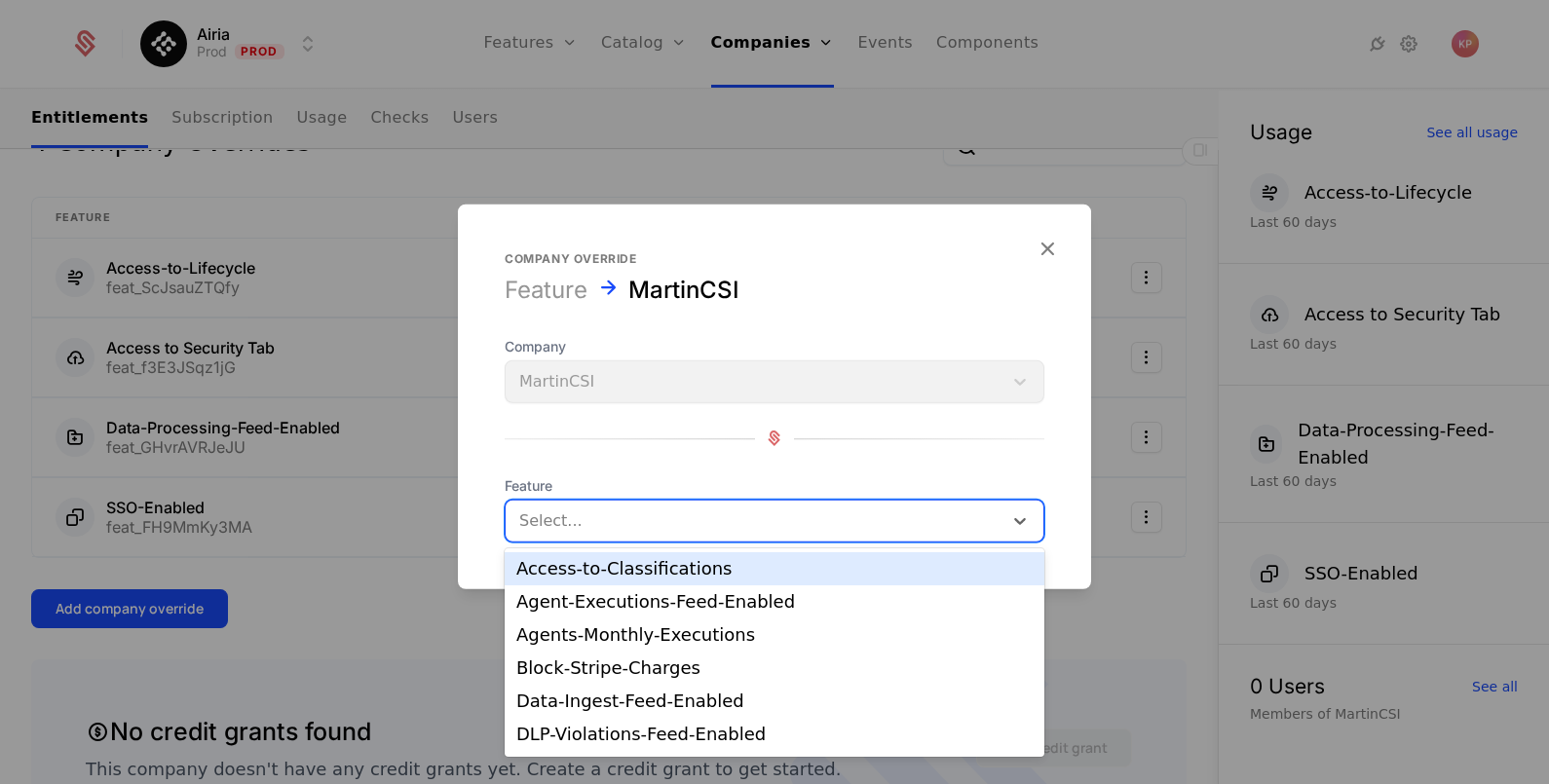
click at [557, 526] on div at bounding box center [754, 520] width 469 height 27
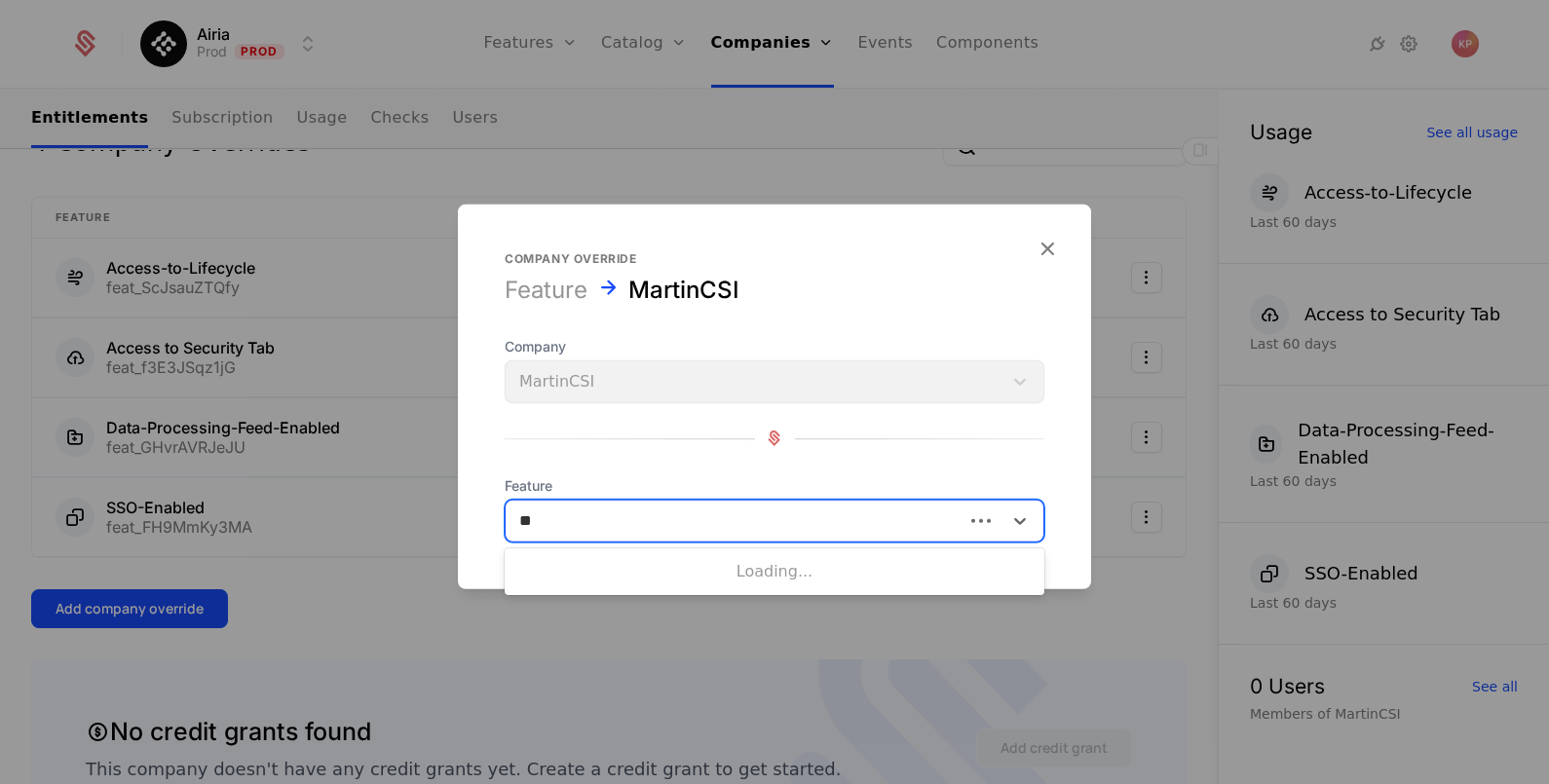
type input "***"
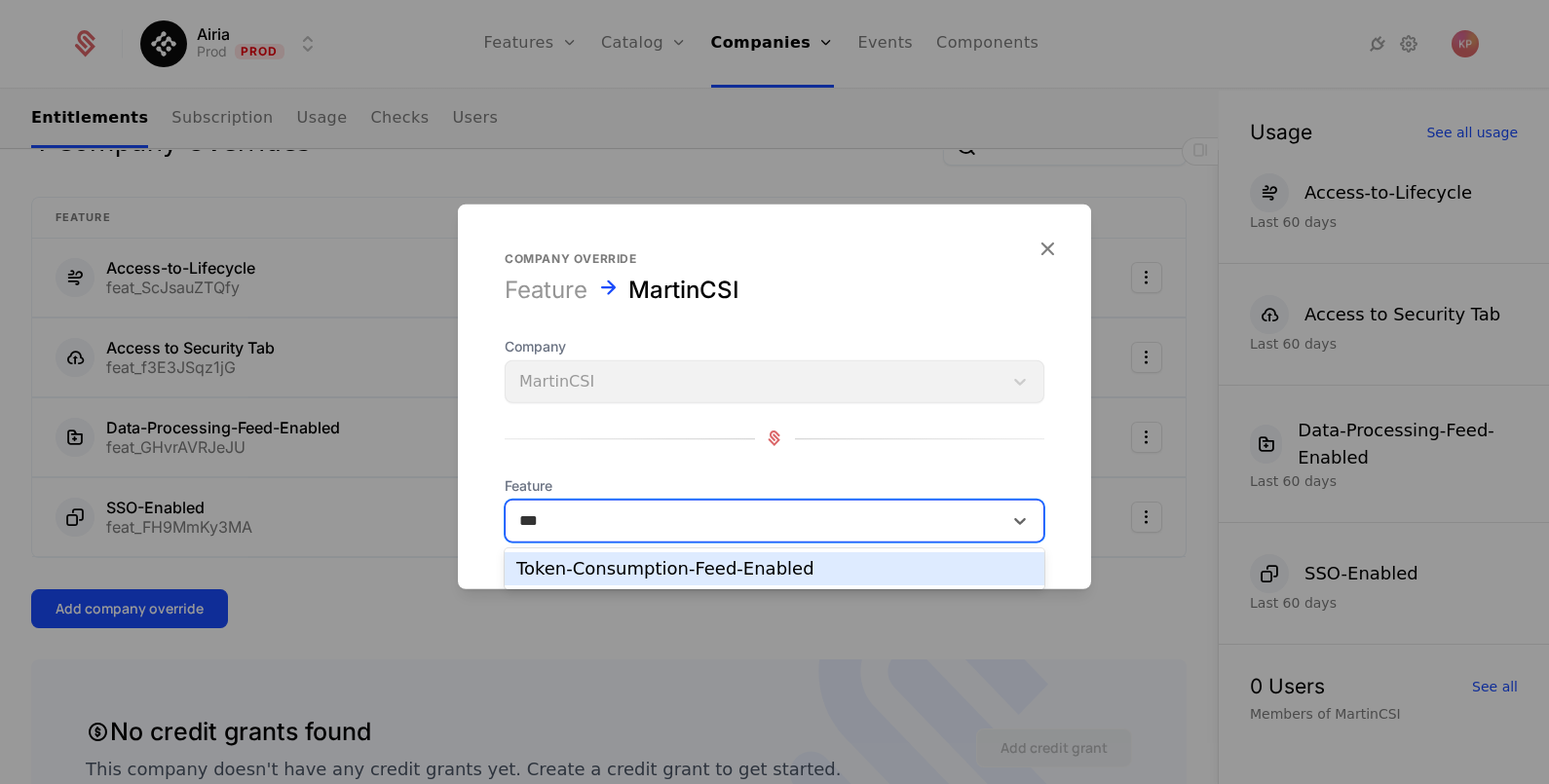
drag, startPoint x: 708, startPoint y: 574, endPoint x: 808, endPoint y: 598, distance: 102.8
click at [710, 574] on div "Token-Consumption-Feed-Enabled" at bounding box center [774, 569] width 516 height 18
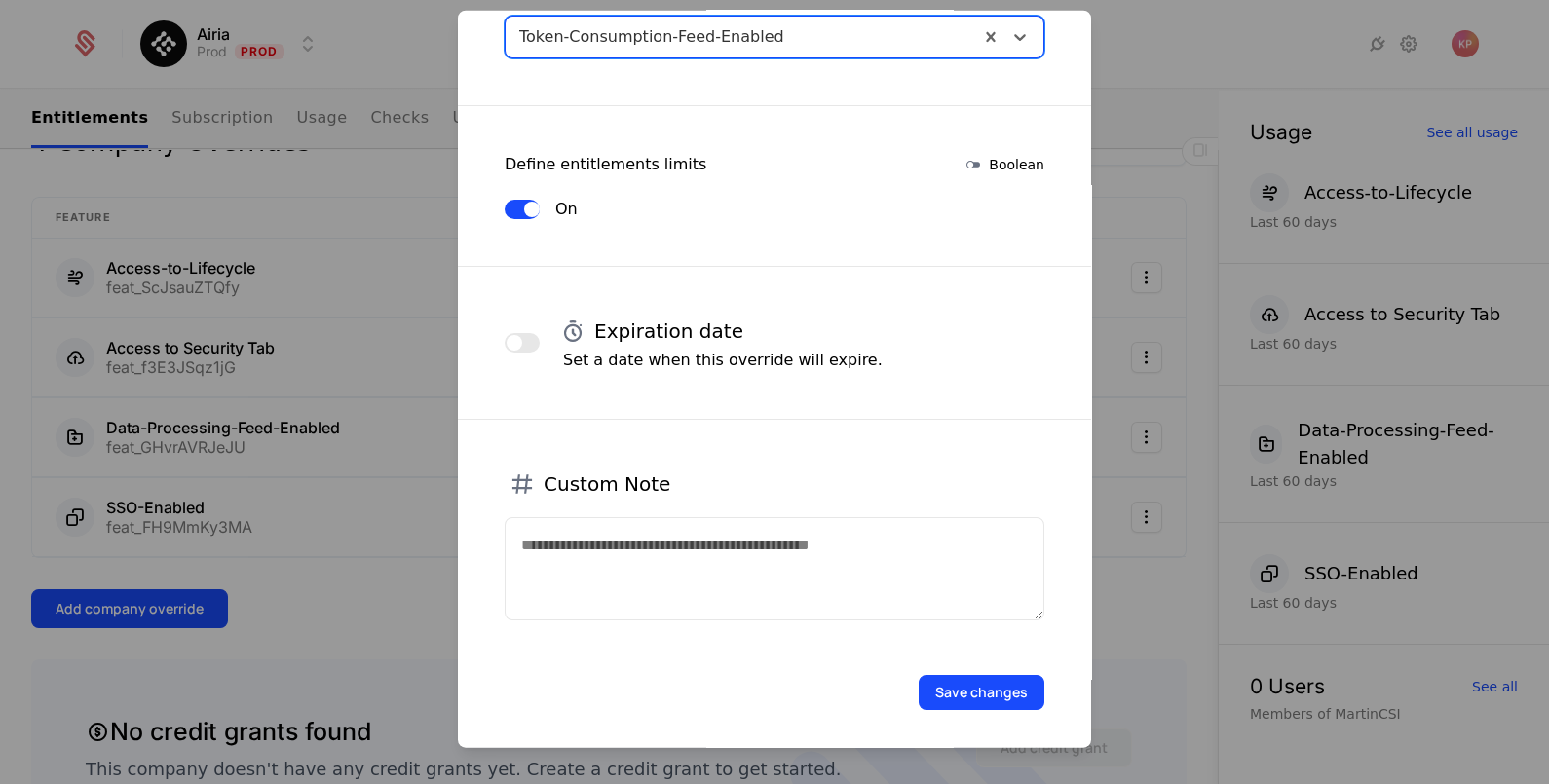
scroll to position [327, 0]
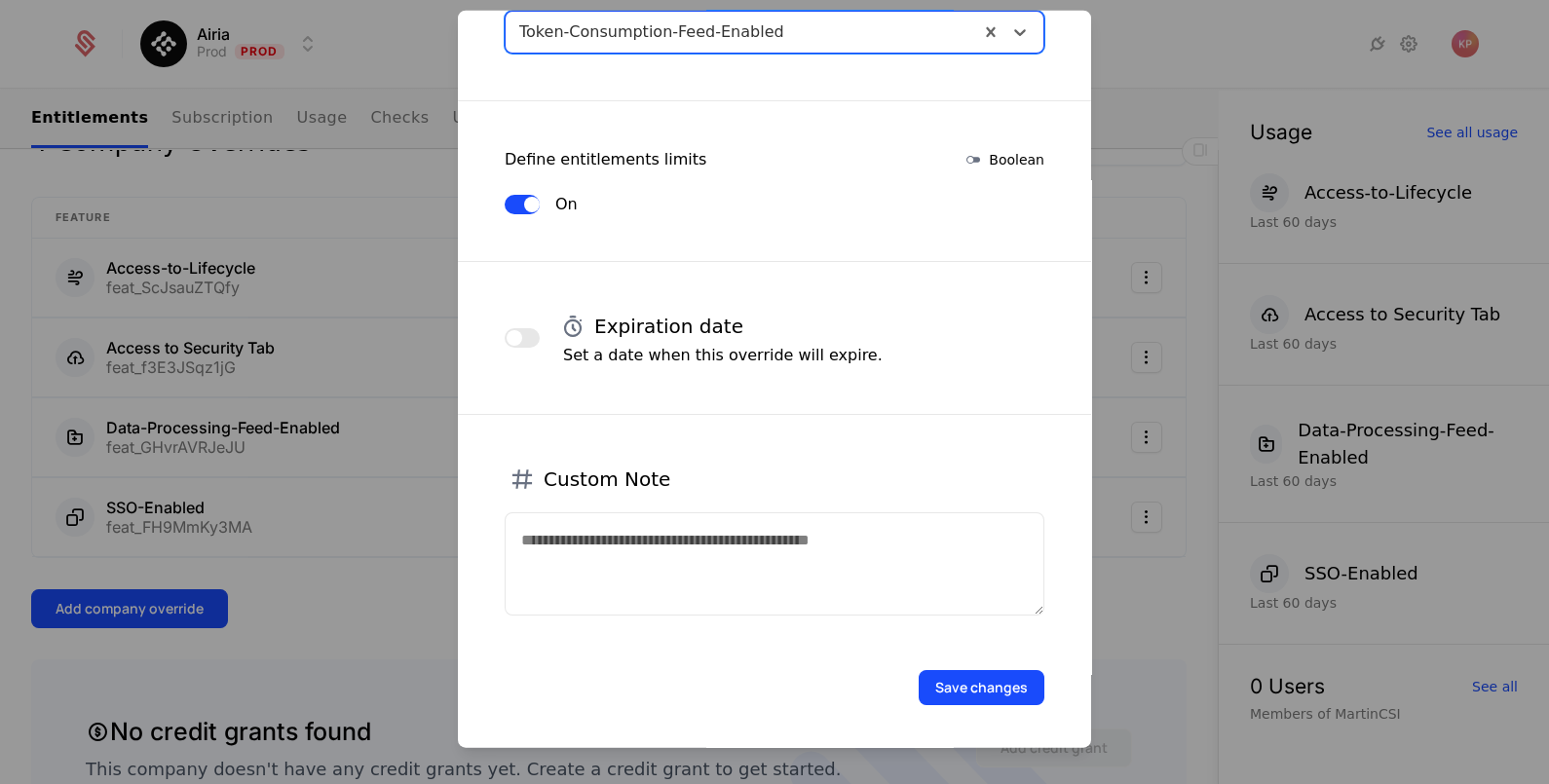
click at [969, 692] on button "Save changes" at bounding box center [981, 686] width 125 height 35
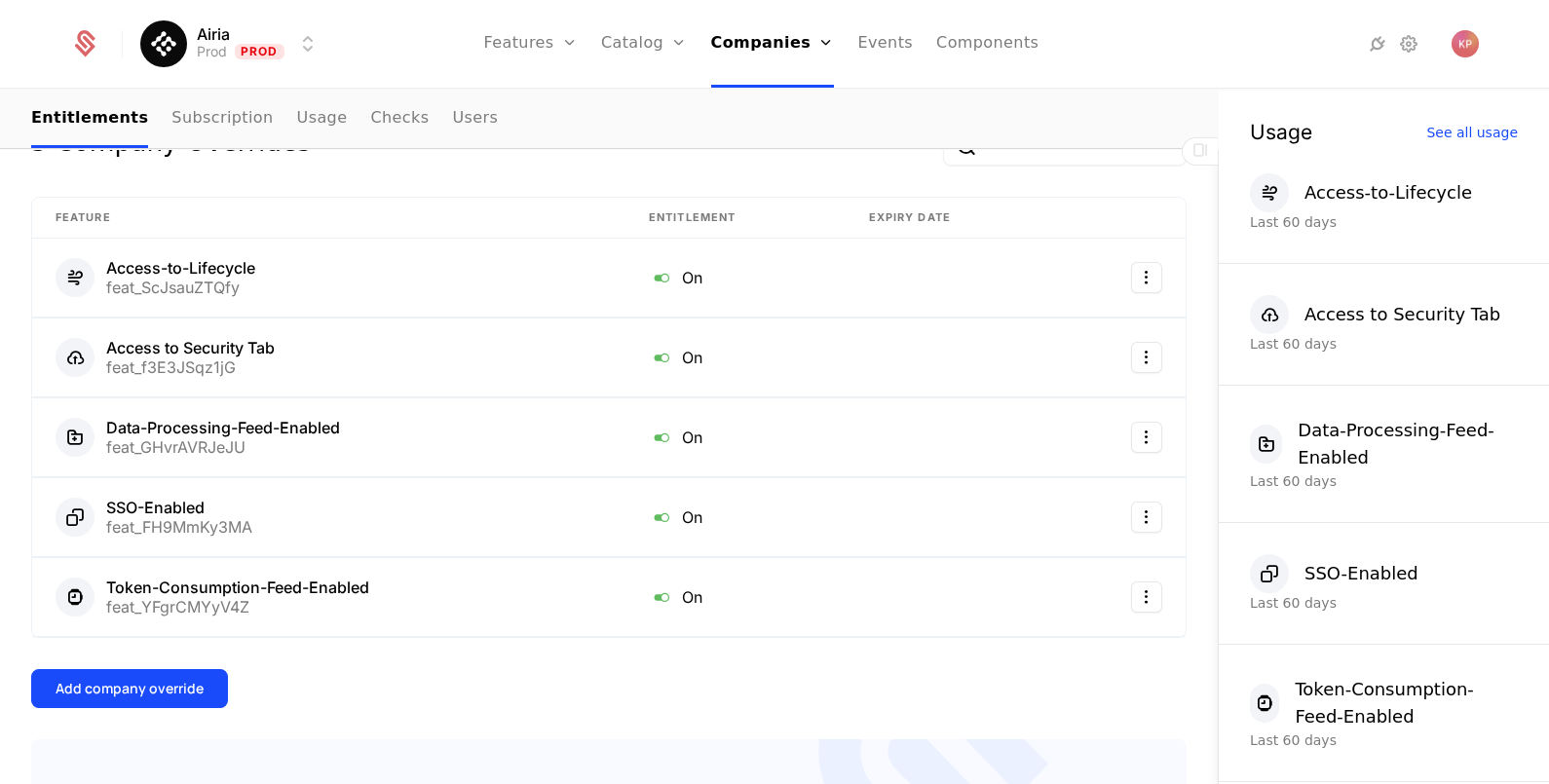
click at [174, 687] on div "Add company override" at bounding box center [129, 688] width 148 height 20
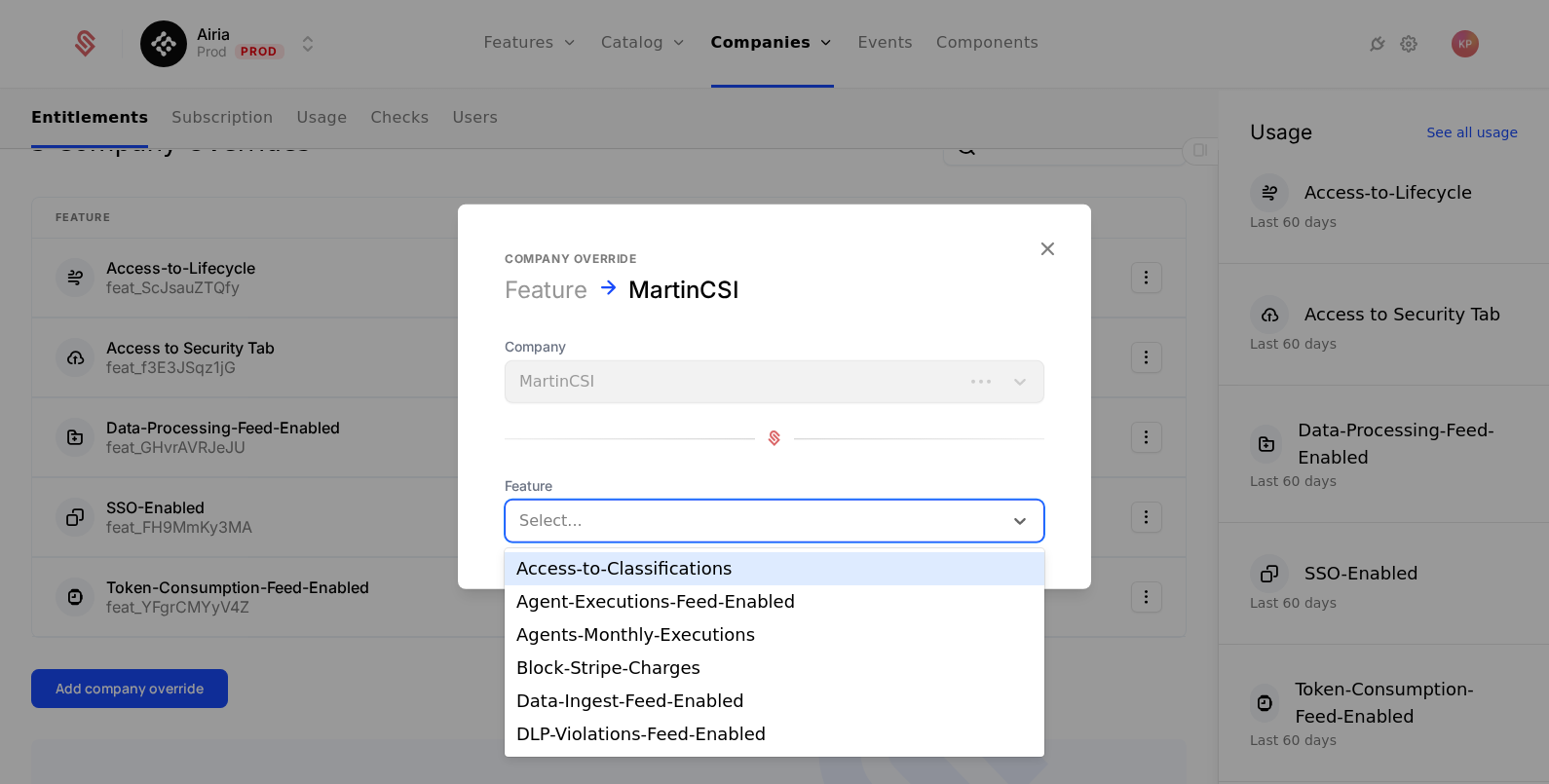
click at [660, 527] on div at bounding box center [754, 520] width 469 height 27
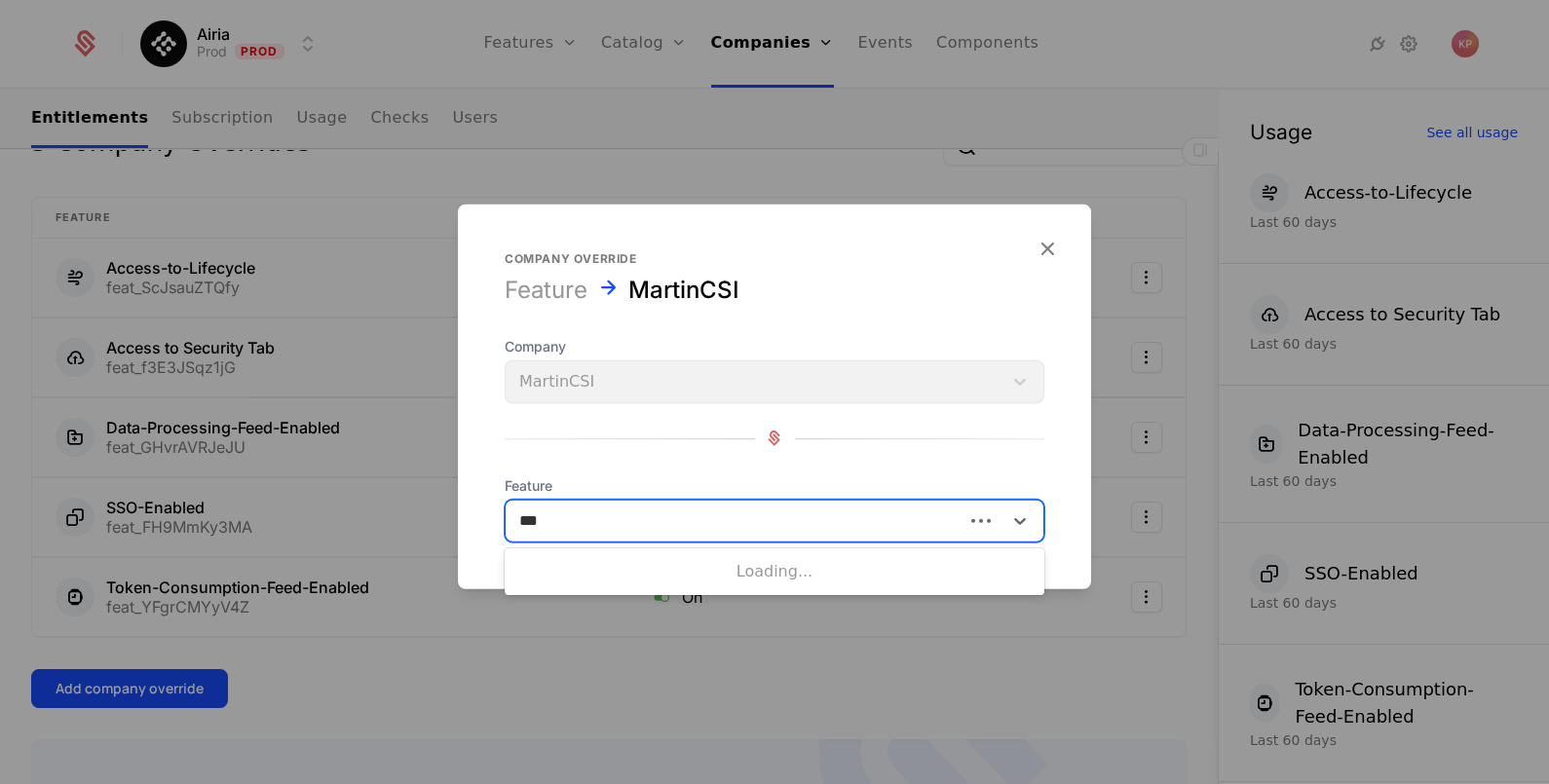
type input "****"
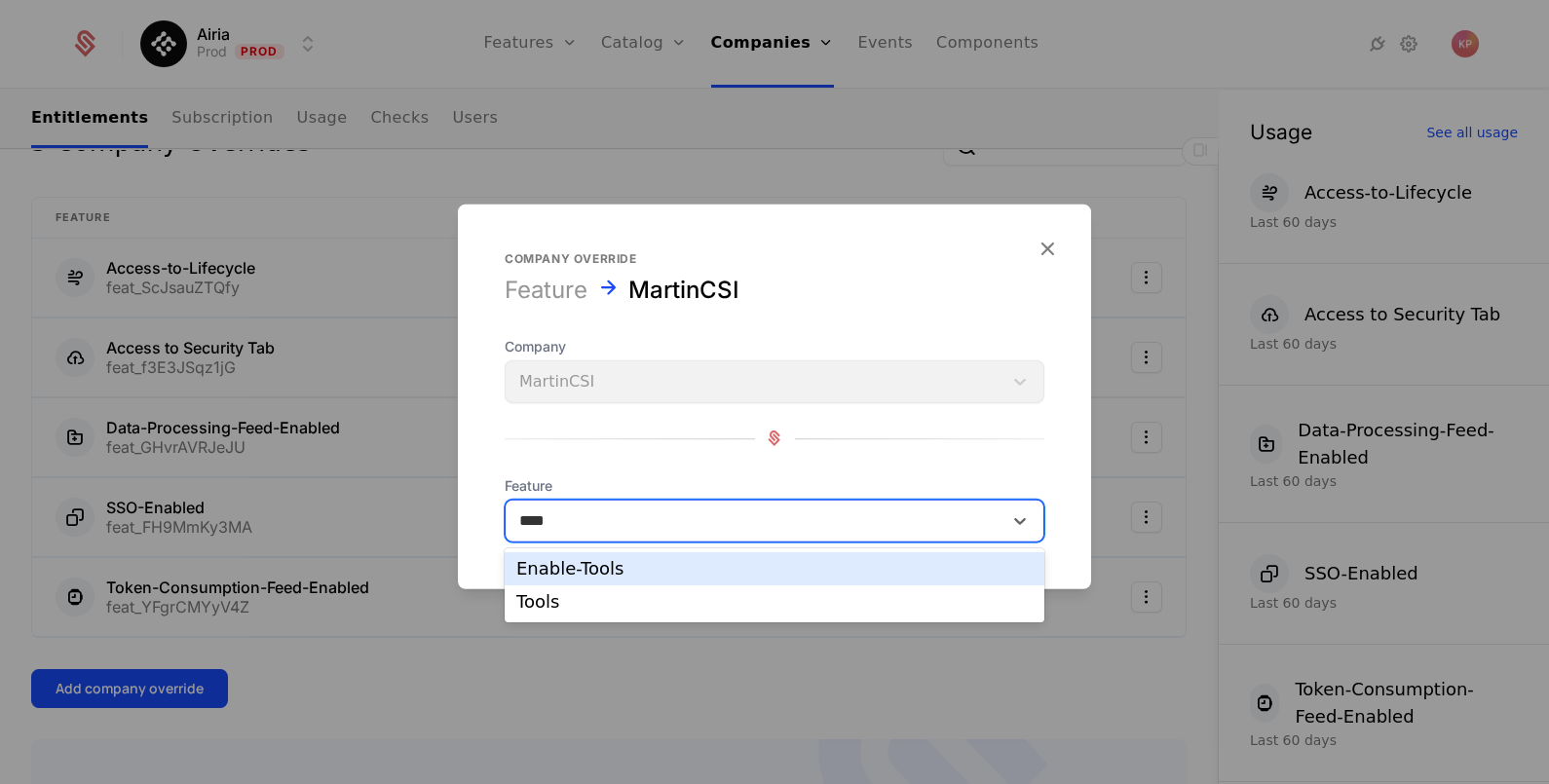
click at [616, 574] on div "Enable-Tools" at bounding box center [774, 569] width 516 height 18
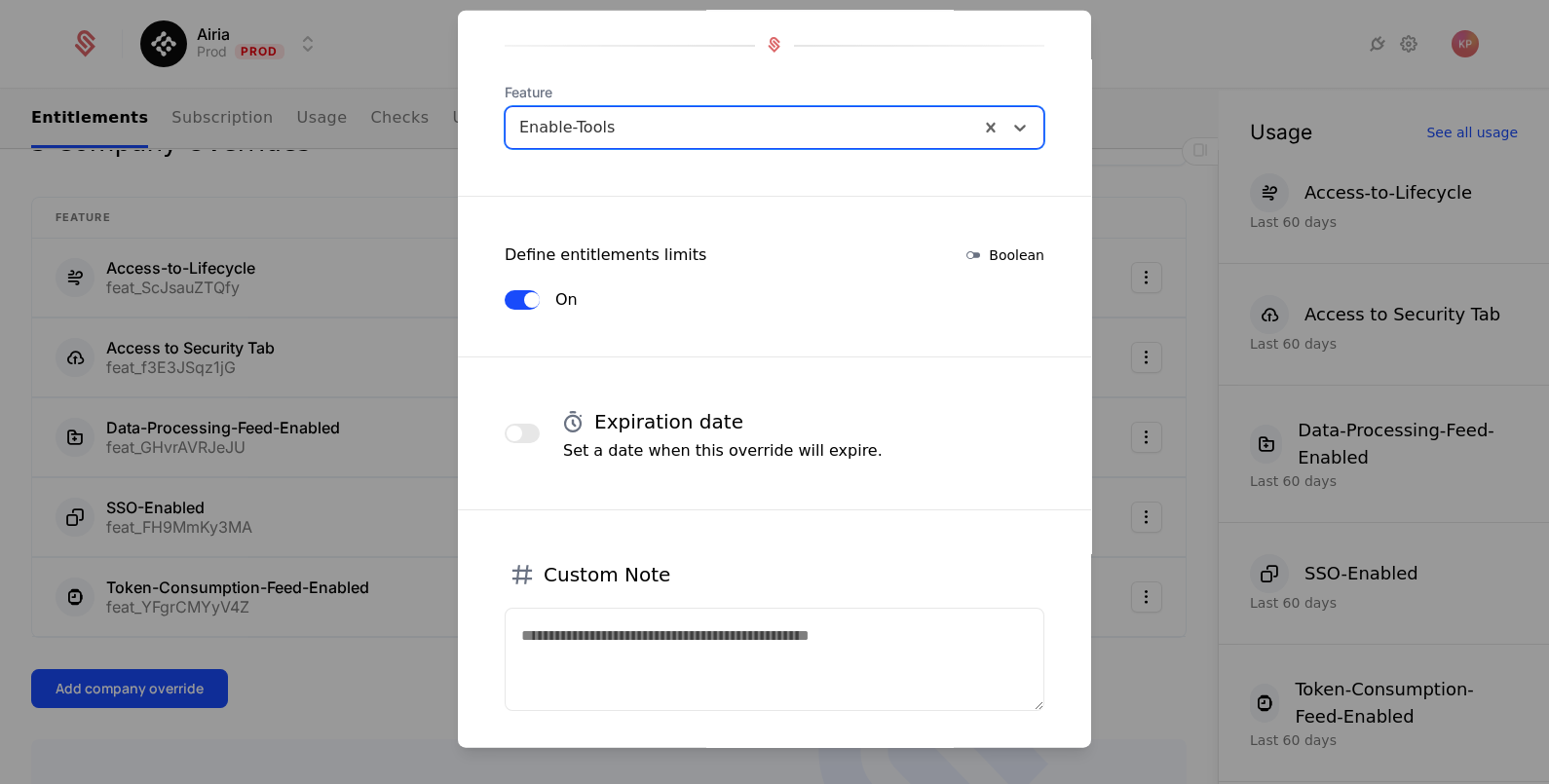
scroll to position [296, 0]
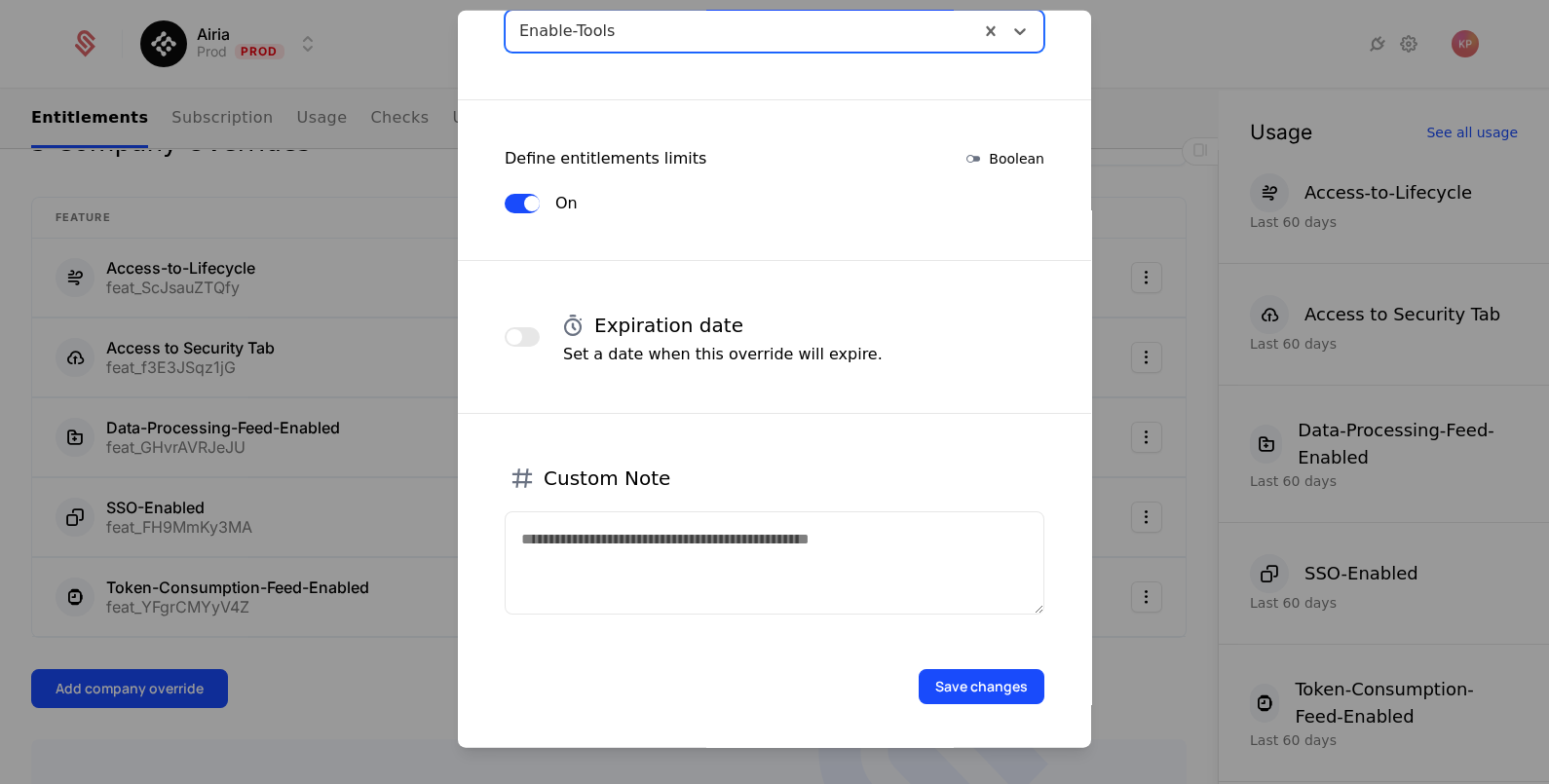
click at [953, 682] on button "Save changes" at bounding box center [981, 685] width 125 height 35
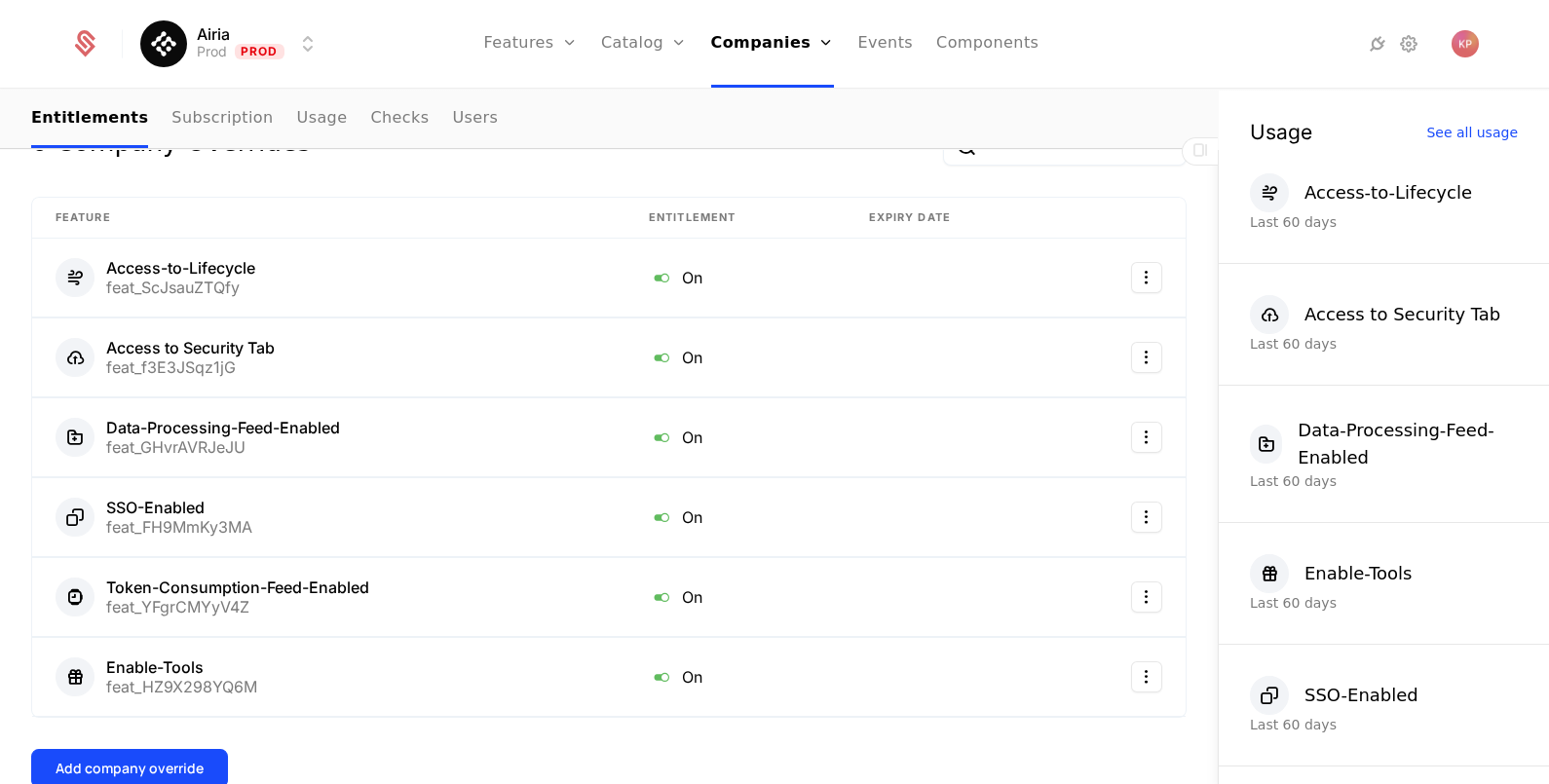
click at [155, 749] on button "Add company override" at bounding box center [129, 768] width 197 height 39
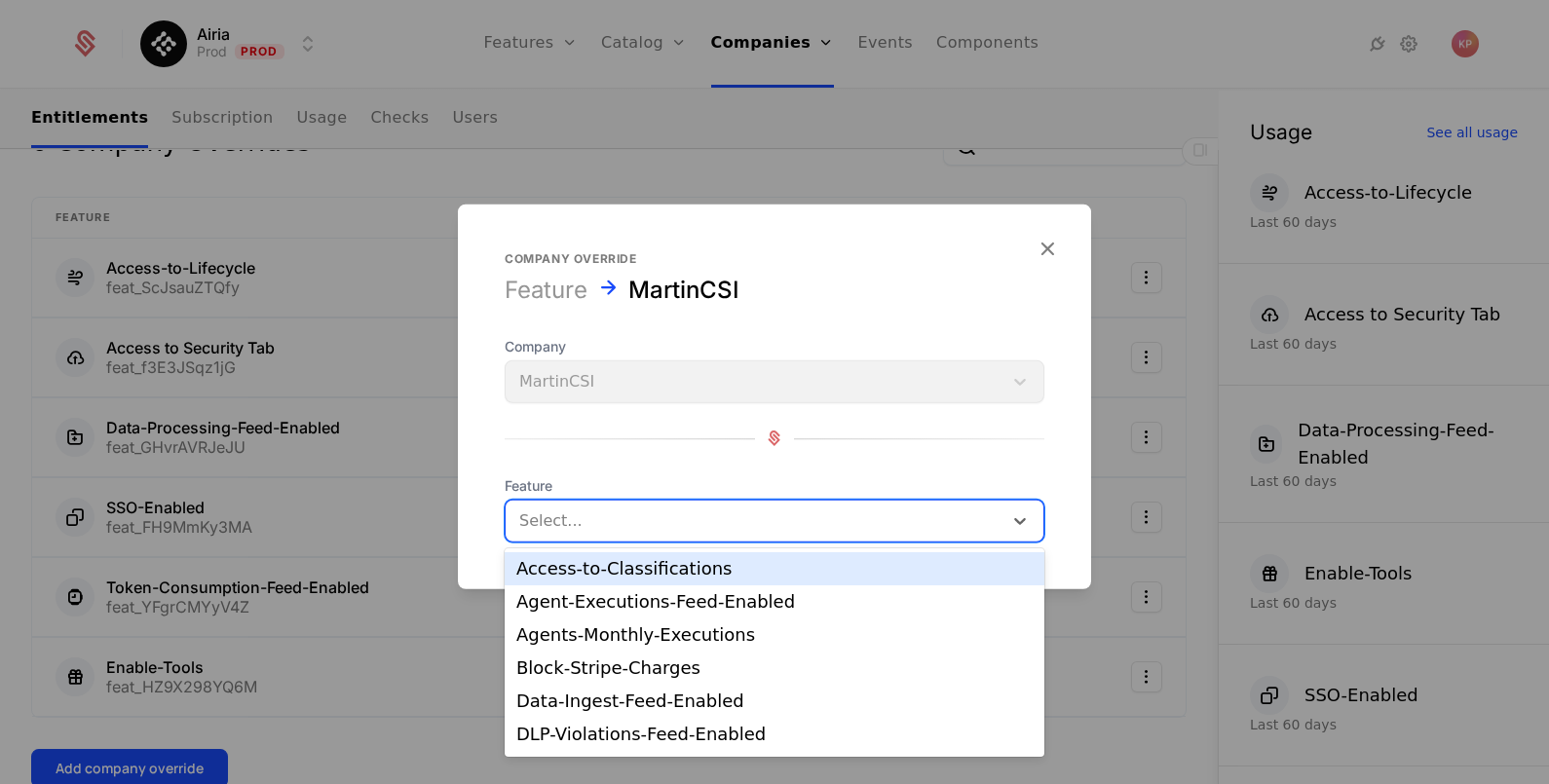
click at [609, 511] on div at bounding box center [754, 520] width 469 height 27
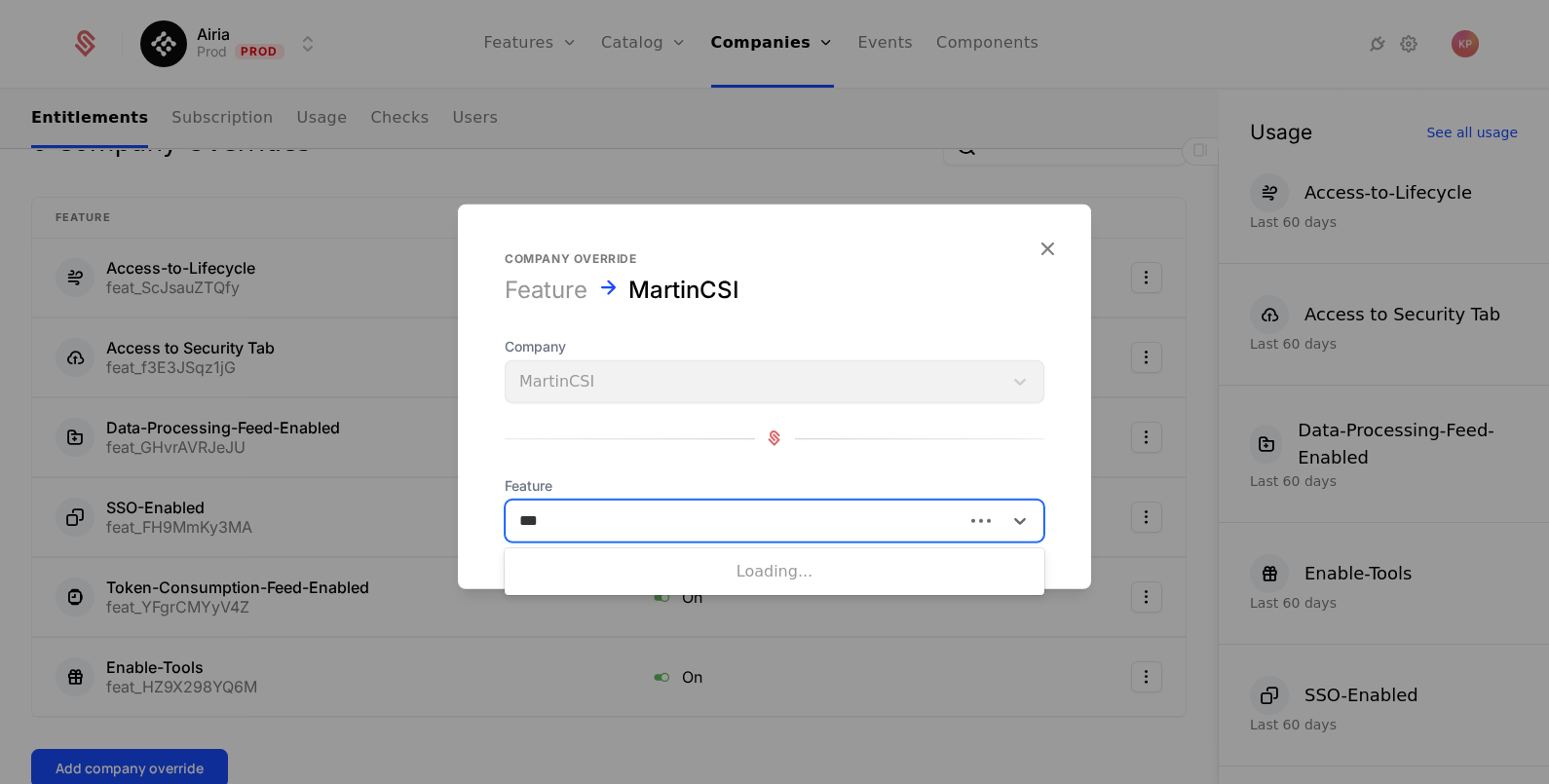
type input "****"
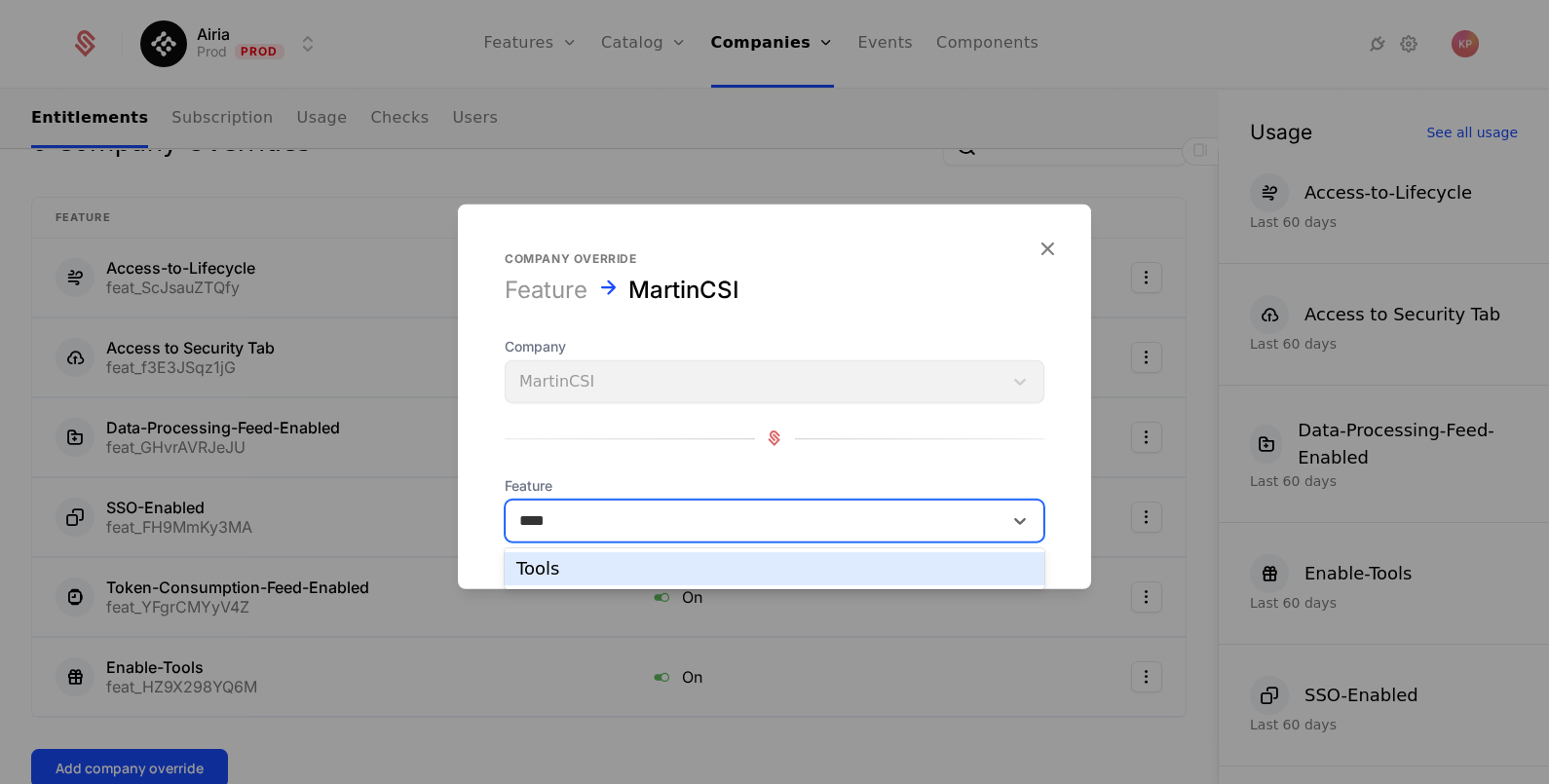
click at [641, 561] on div "Tools" at bounding box center [774, 569] width 516 height 18
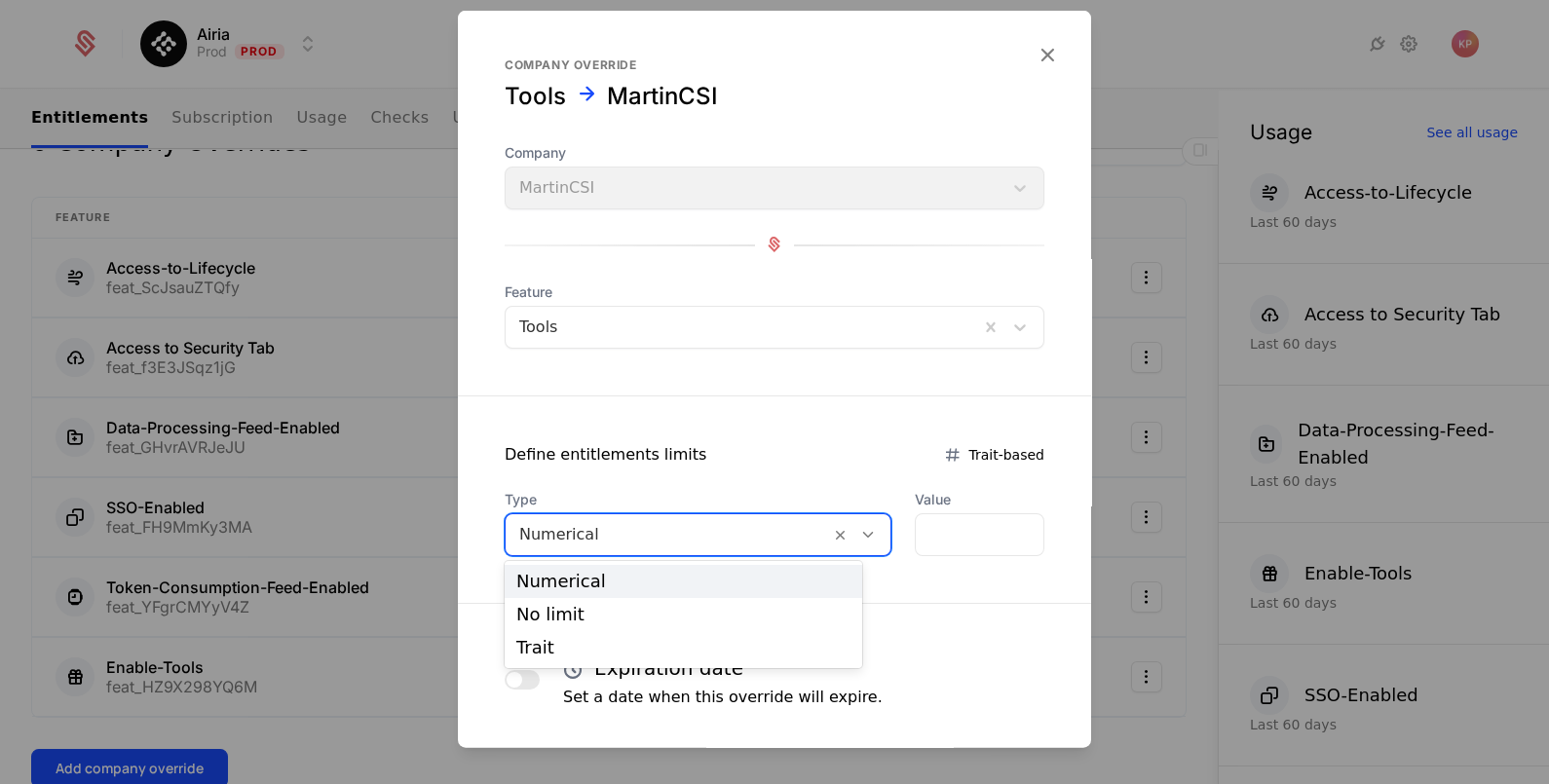
drag, startPoint x: 605, startPoint y: 534, endPoint x: 613, endPoint y: 592, distance: 58.5
click at [605, 534] on div at bounding box center [668, 534] width 297 height 27
click at [613, 614] on div "No limit" at bounding box center [684, 614] width 334 height 18
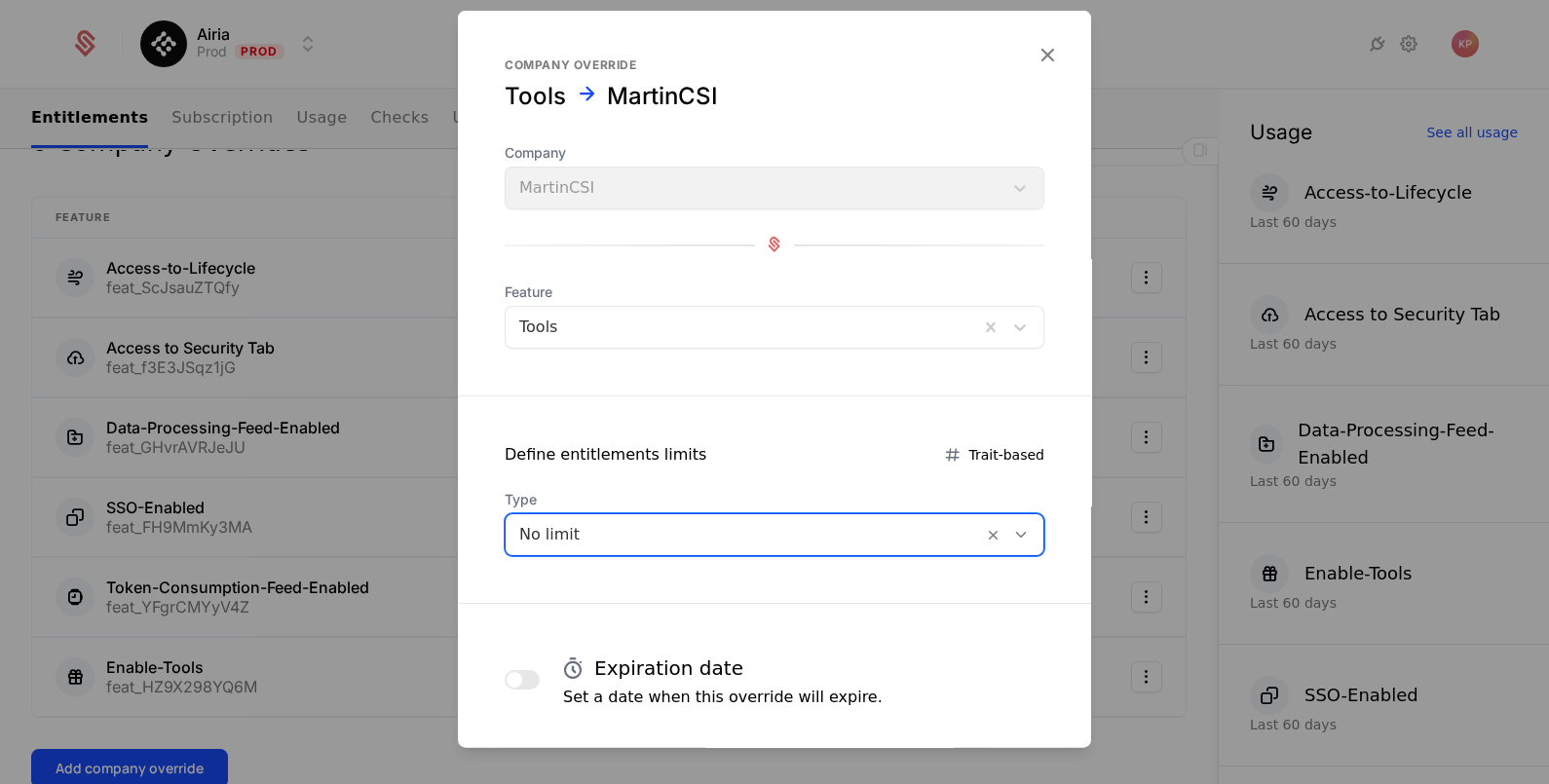
scroll to position [342, 0]
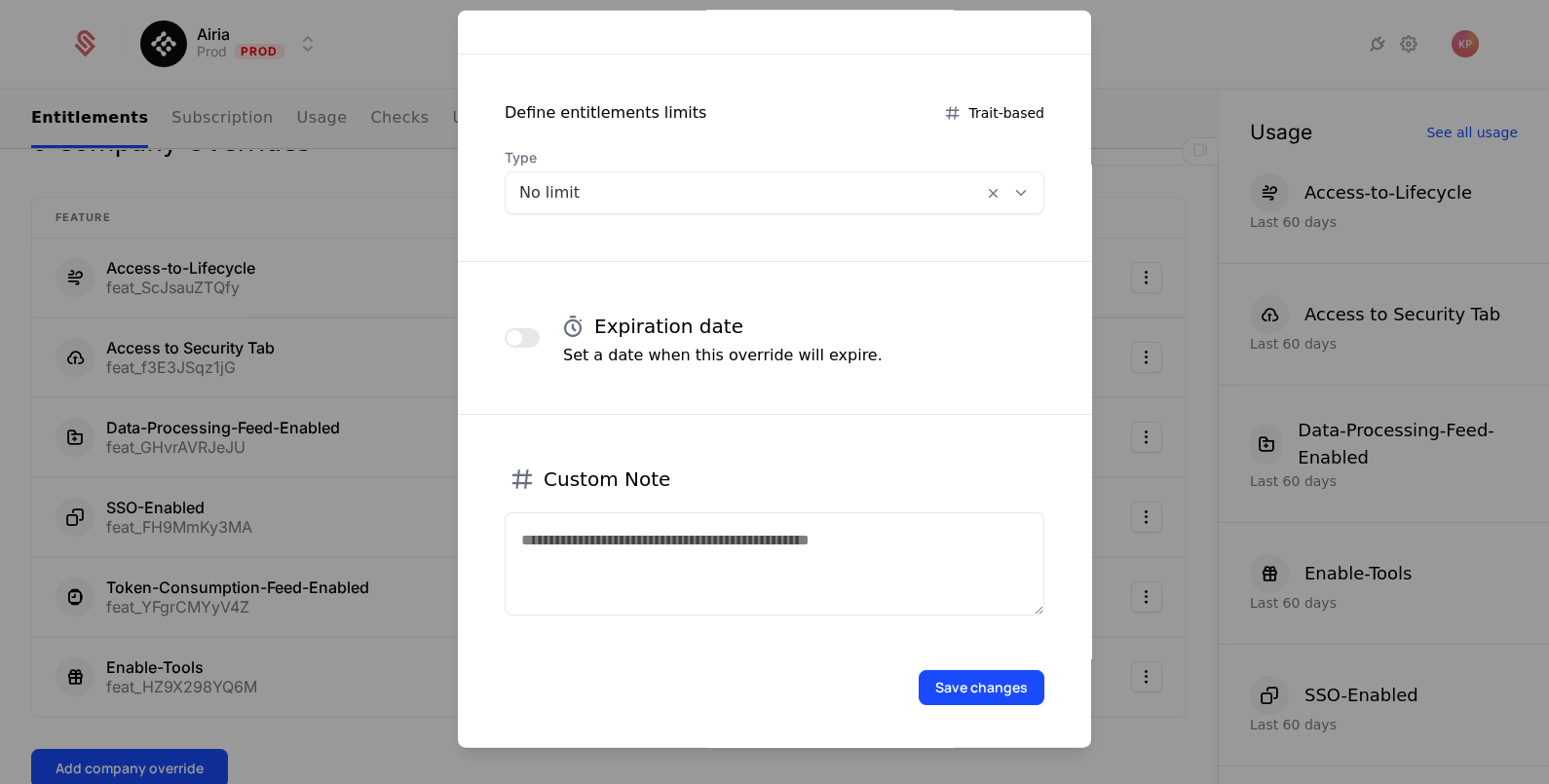
click at [962, 675] on button "Save changes" at bounding box center [981, 686] width 125 height 35
